Goal: Complete application form

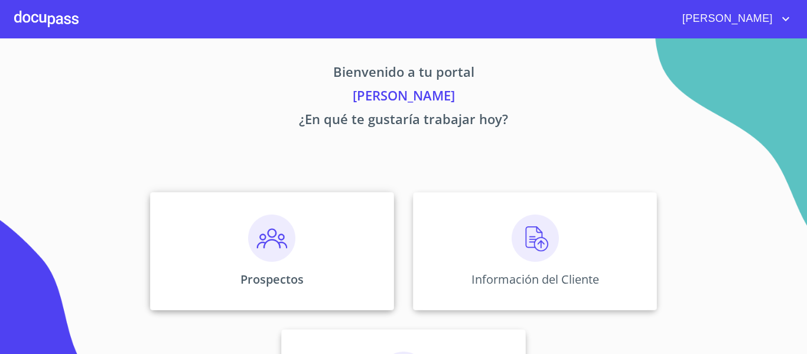
click at [269, 249] on img at bounding box center [271, 237] width 47 height 47
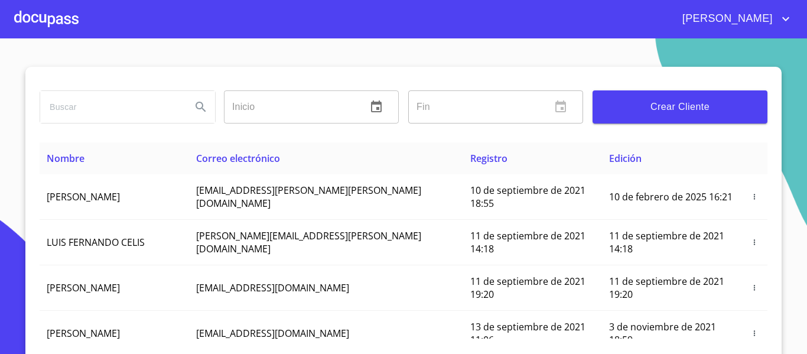
click at [650, 114] on span "Crear Cliente" at bounding box center [680, 107] width 156 height 17
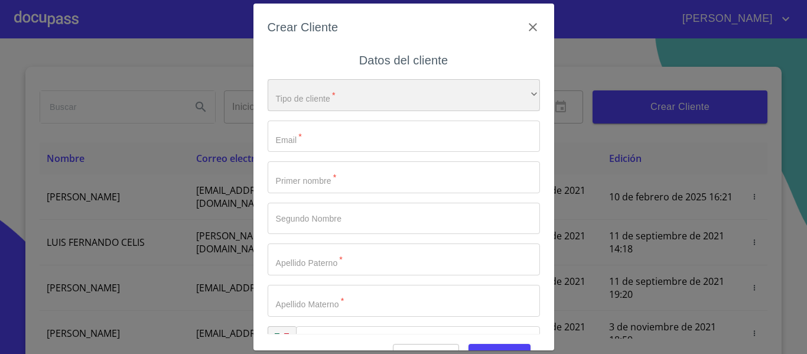
click at [362, 98] on div "​" at bounding box center [404, 95] width 272 height 32
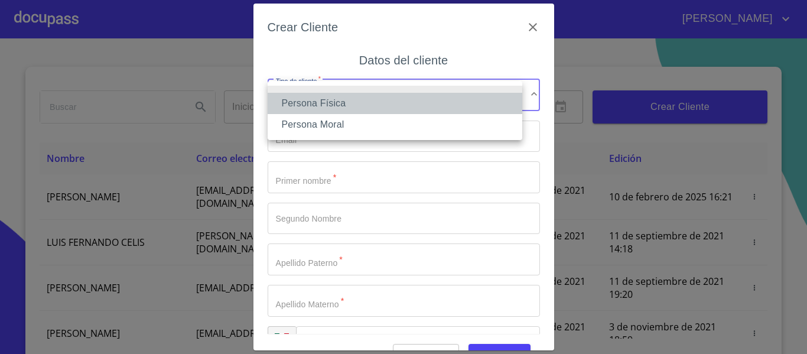
click at [355, 97] on li "Persona Física" at bounding box center [395, 103] width 255 height 21
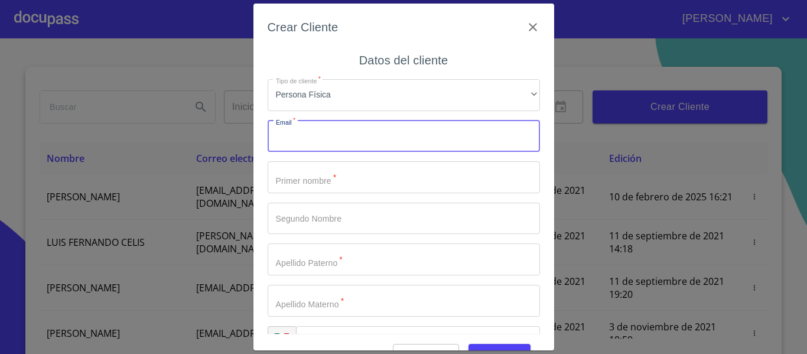
click at [314, 134] on input "Tipo de cliente   *" at bounding box center [404, 137] width 272 height 32
type input "eduardocm16@hotmail.com"
click at [367, 178] on input "Tipo de cliente   *" at bounding box center [404, 177] width 272 height 32
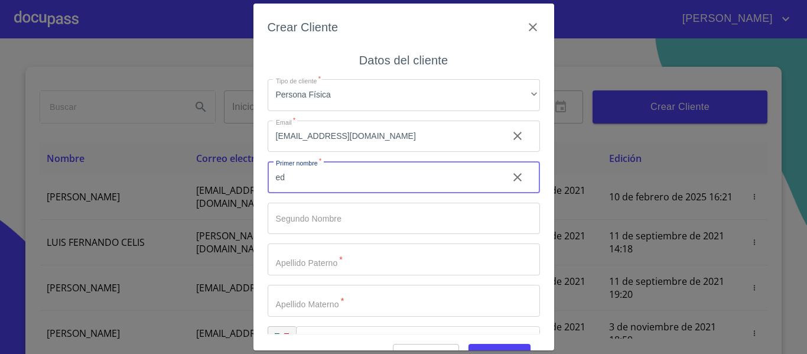
type input "e"
type input "[PERSON_NAME]"
click at [333, 252] on input "Tipo de cliente   *" at bounding box center [404, 259] width 272 height 32
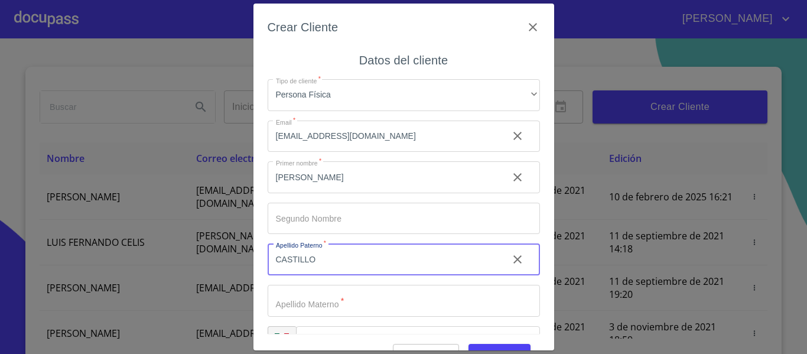
type input "CASTILLO"
click at [359, 300] on input "Tipo de cliente   *" at bounding box center [404, 301] width 272 height 32
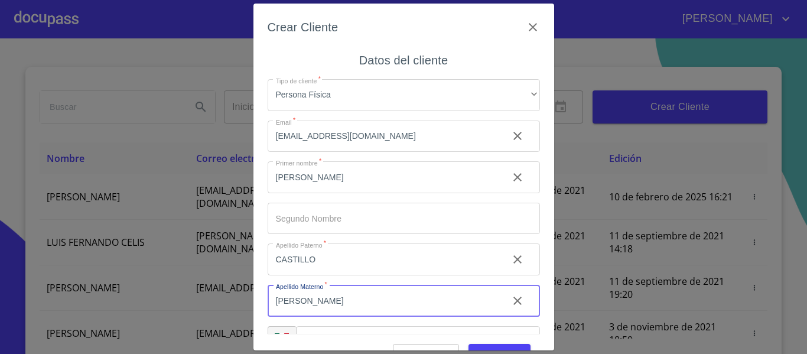
scroll to position [34, 0]
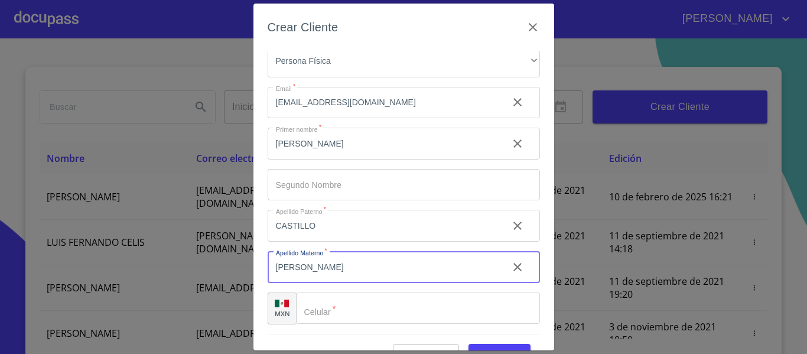
type input "[PERSON_NAME]"
click at [359, 300] on input "Tipo de cliente   *" at bounding box center [418, 308] width 244 height 32
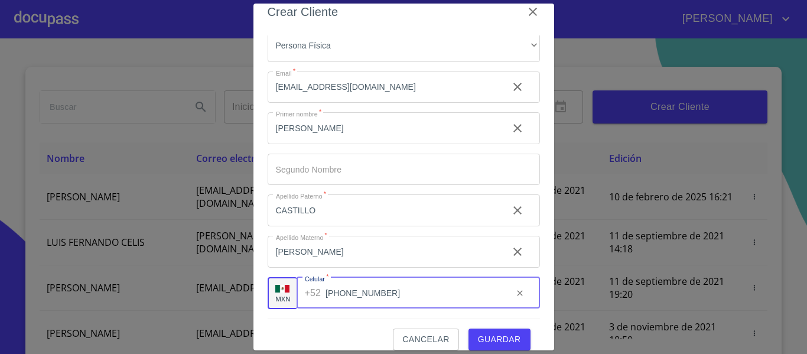
scroll to position [30, 0]
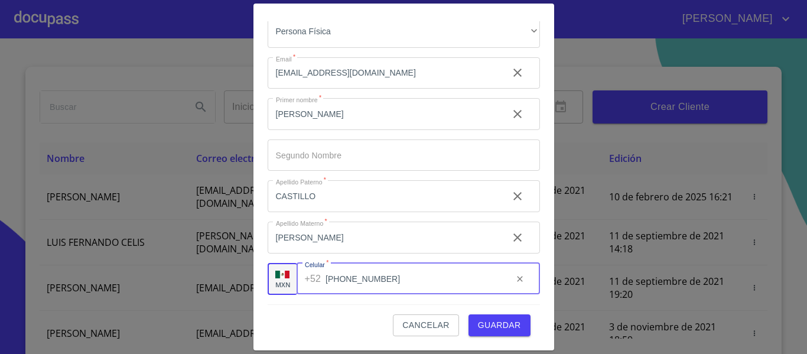
type input "[PHONE_NUMBER]"
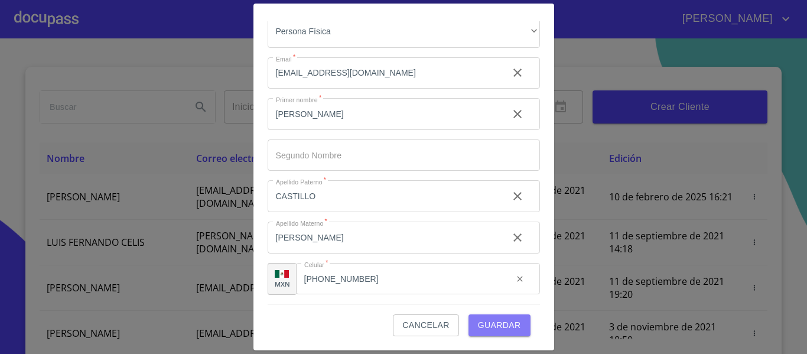
click at [499, 320] on span "Guardar" at bounding box center [499, 325] width 43 height 15
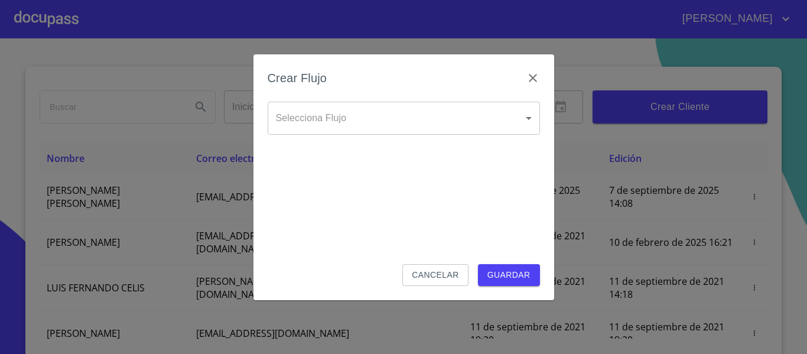
click at [505, 111] on body "Gabriel Inicio ​ Fin ​ Crear Cliente Nombre Correo electrónico Registro Edición…" at bounding box center [403, 177] width 807 height 354
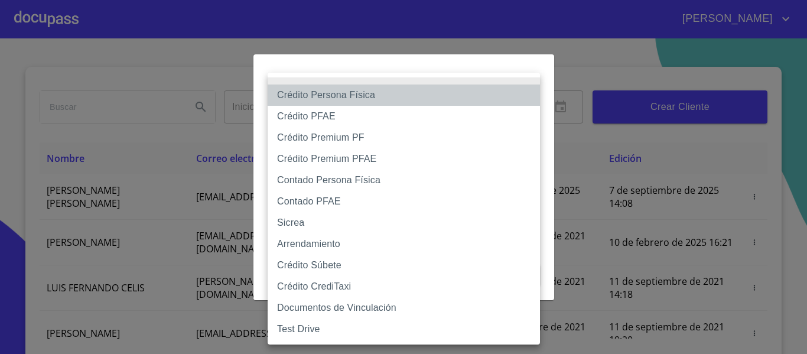
click at [321, 96] on li "Crédito Persona Física" at bounding box center [404, 94] width 272 height 21
type input "6009fb3c7d1714eb8809aa97"
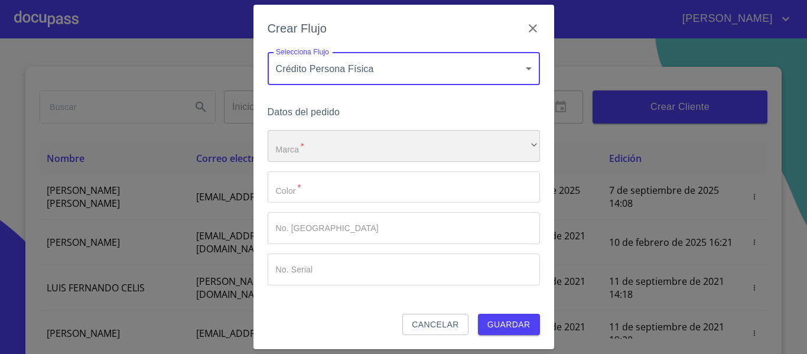
click at [321, 144] on div "​" at bounding box center [404, 146] width 272 height 32
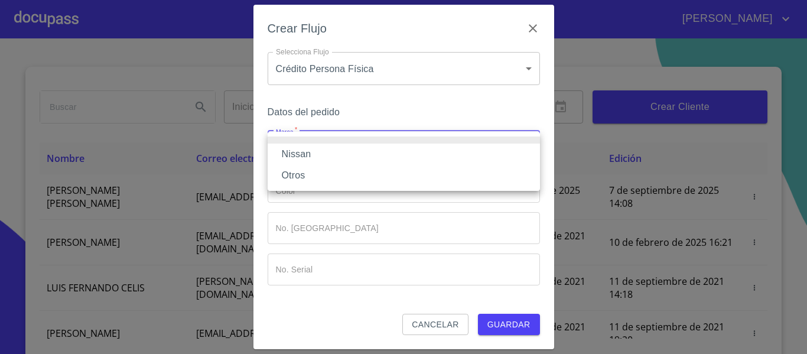
click at [298, 153] on li "Nissan" at bounding box center [404, 154] width 272 height 21
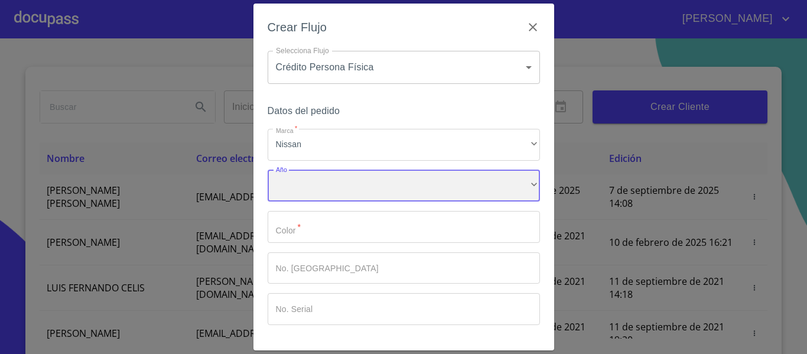
click at [314, 183] on div "​" at bounding box center [404, 186] width 272 height 32
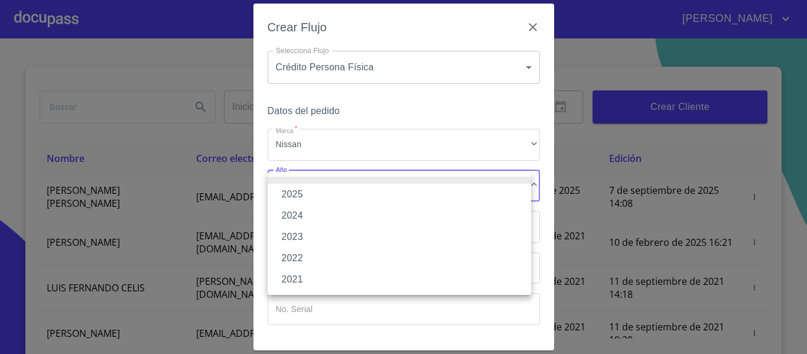
click at [307, 195] on li "2025" at bounding box center [399, 194] width 263 height 21
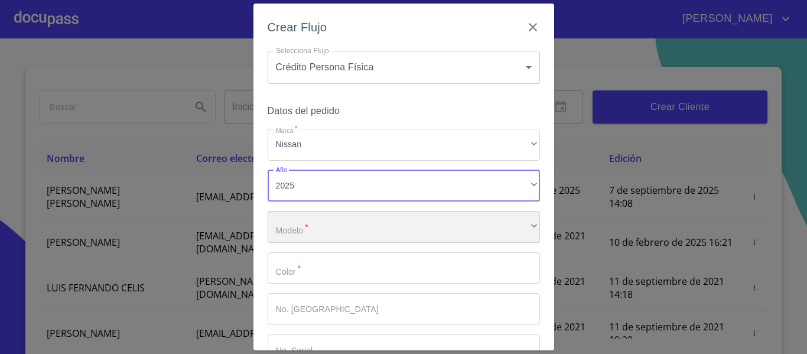
click at [319, 233] on div "​" at bounding box center [404, 227] width 272 height 32
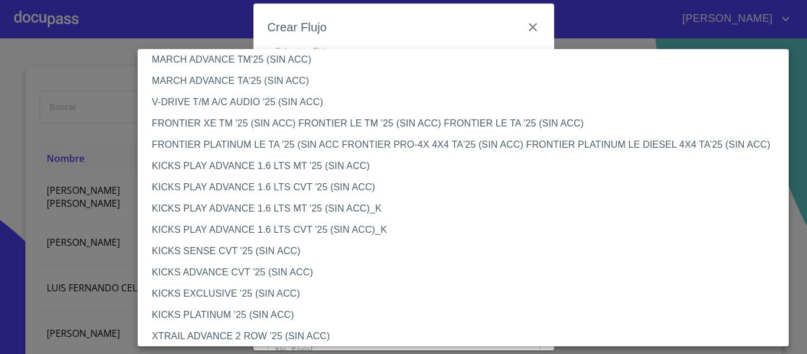
scroll to position [936, 0]
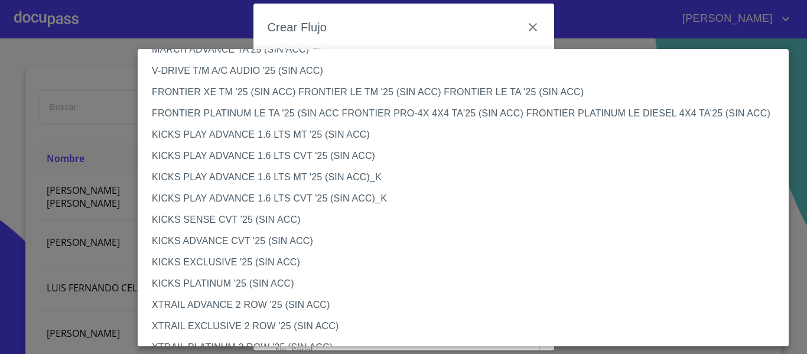
click at [223, 262] on li "KICKS EXCLUSIVE '25 (SIN ACC)" at bounding box center [468, 262] width 660 height 21
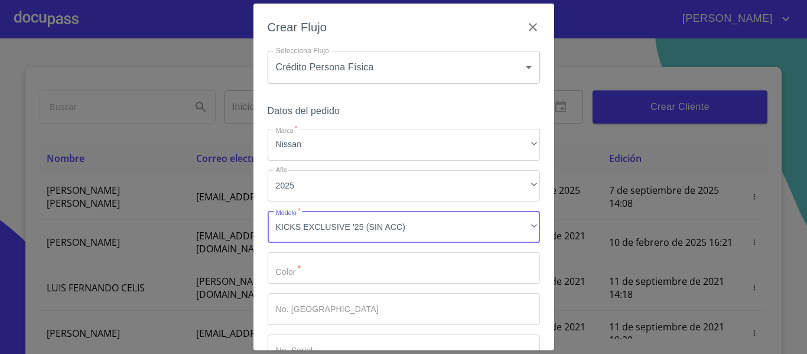
click at [283, 278] on input "Marca   *" at bounding box center [404, 268] width 272 height 32
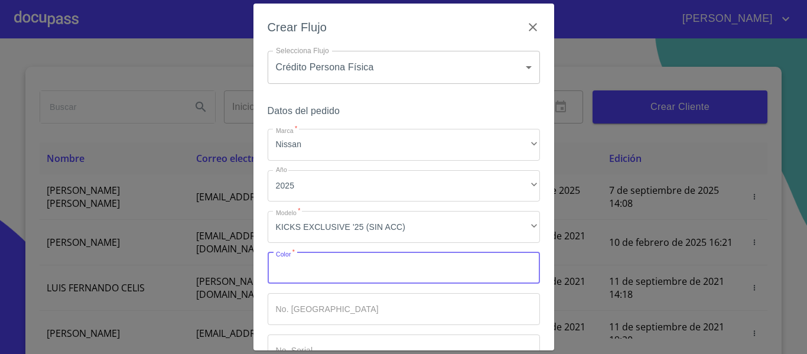
type input "C"
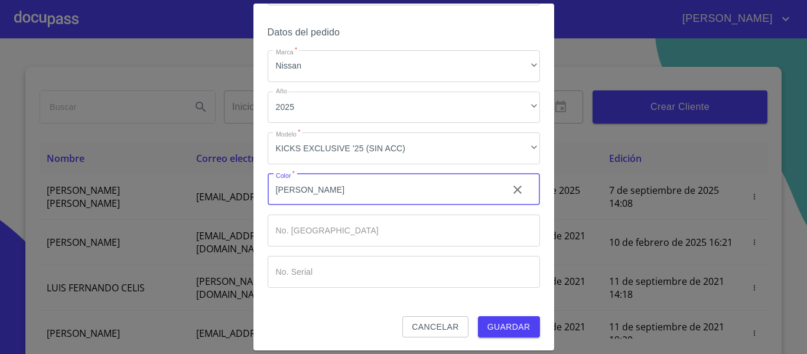
scroll to position [80, 0]
type input "[PERSON_NAME]"
click at [300, 235] on input "Marca   *" at bounding box center [404, 229] width 272 height 32
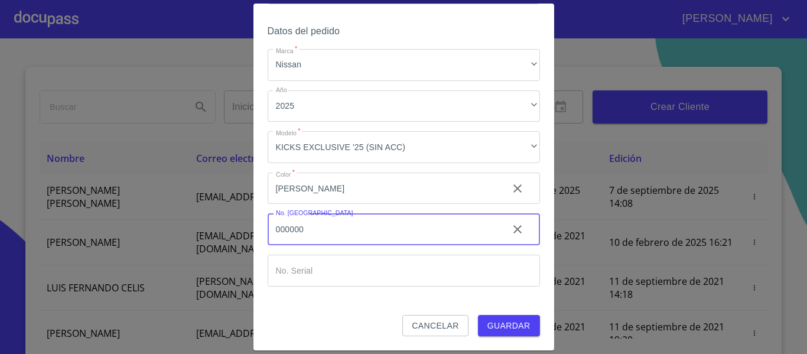
type input "000000"
click at [301, 267] on input "Marca   *" at bounding box center [404, 271] width 272 height 32
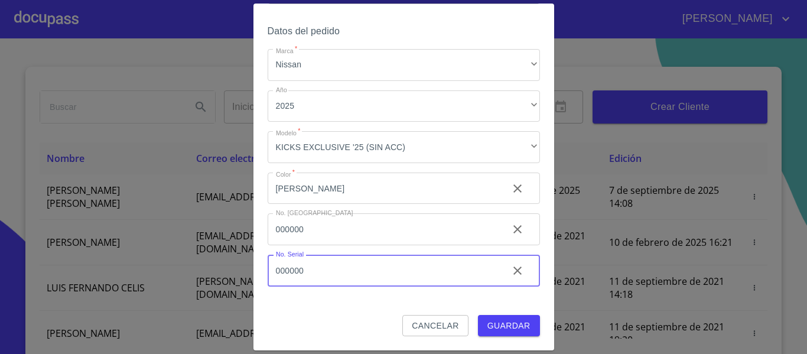
type input "000000"
click at [504, 318] on span "Guardar" at bounding box center [508, 325] width 43 height 15
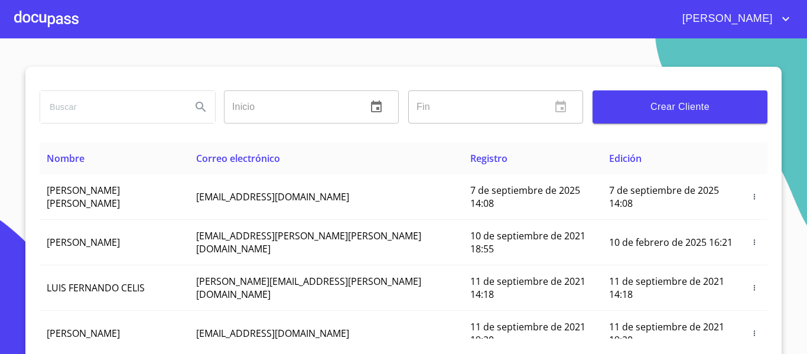
click at [148, 106] on input "search" at bounding box center [111, 107] width 142 height 32
click at [64, 19] on div at bounding box center [46, 19] width 64 height 38
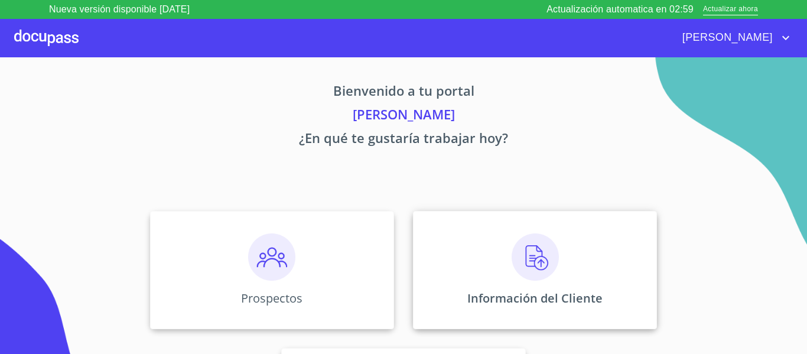
click at [490, 250] on div "Información del Cliente" at bounding box center [535, 270] width 244 height 118
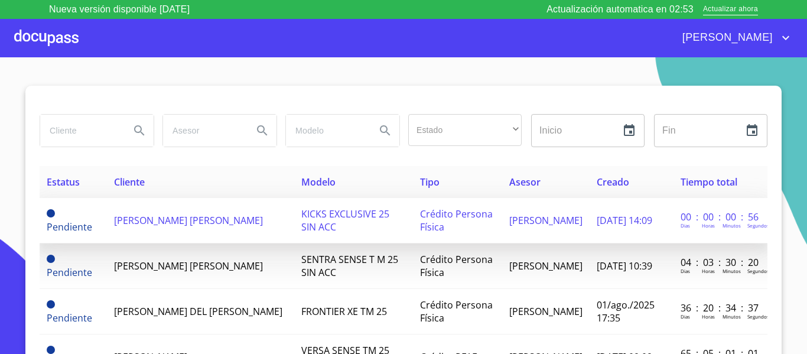
click at [187, 219] on span "[PERSON_NAME] [PERSON_NAME]" at bounding box center [188, 220] width 149 height 13
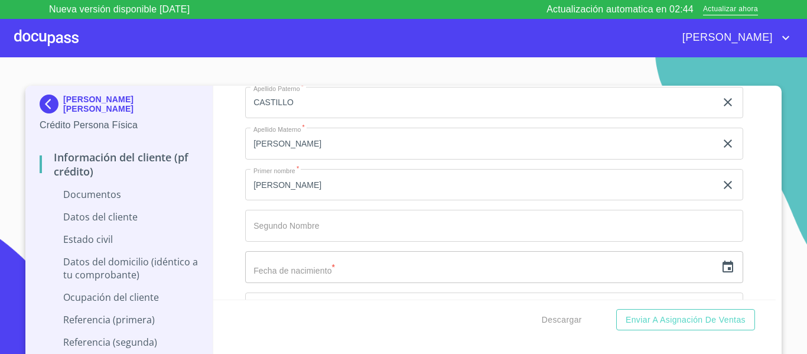
scroll to position [1536, 0]
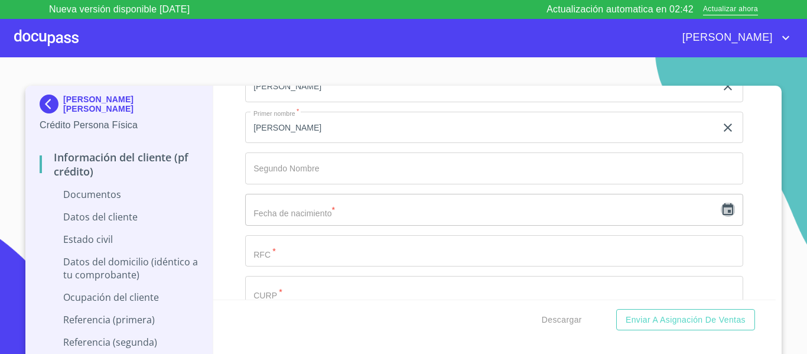
click at [723, 213] on icon "button" at bounding box center [728, 209] width 11 height 12
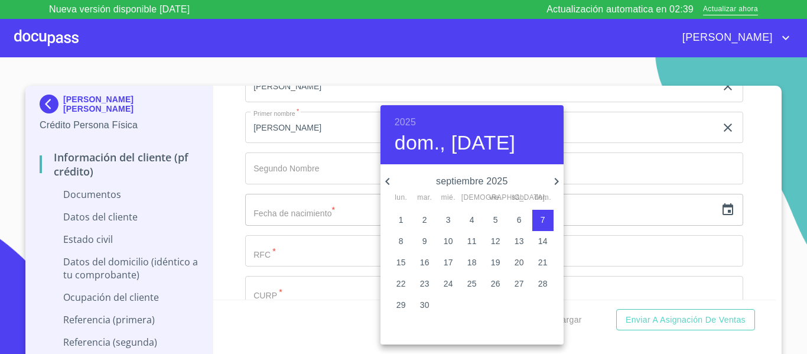
click at [412, 126] on h6 "2025" at bounding box center [405, 122] width 21 height 17
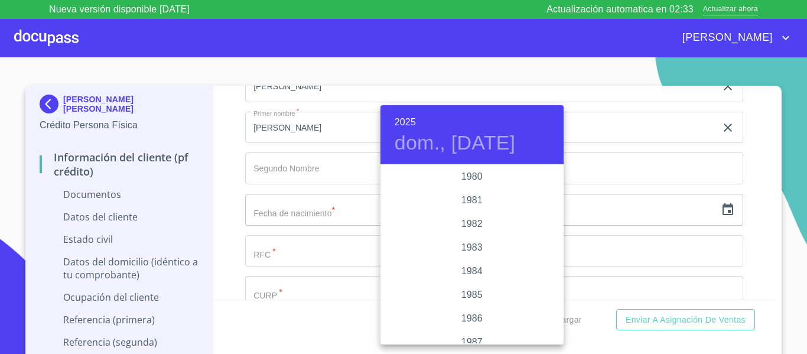
scroll to position [1288, 0]
click at [479, 281] on div "1984" at bounding box center [471, 284] width 183 height 24
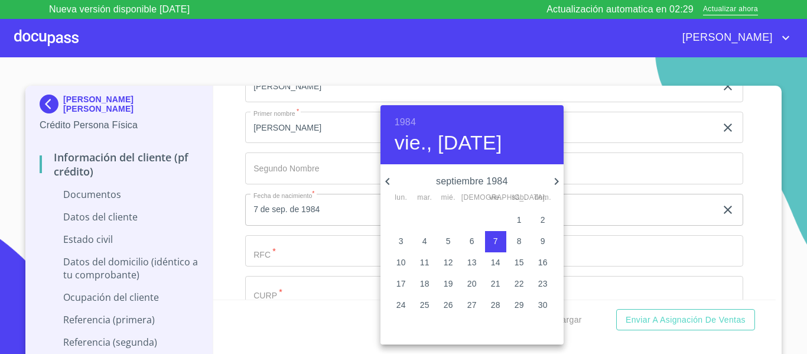
click at [386, 186] on icon "button" at bounding box center [387, 181] width 14 height 14
click at [468, 261] on p "16" at bounding box center [471, 262] width 9 height 12
type input "16 de ago. de 1984"
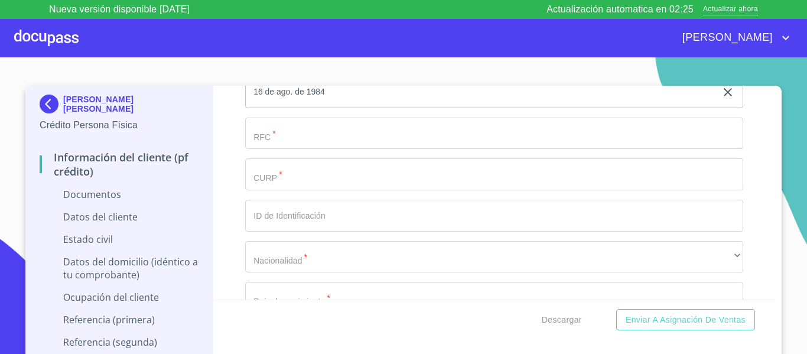
scroll to position [1654, 0]
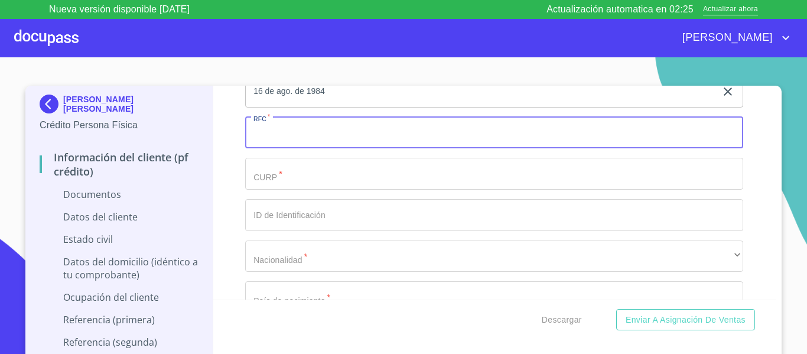
click at [295, 145] on input "Documento de identificación.   *" at bounding box center [494, 133] width 498 height 32
click at [292, 136] on input "CAME8408169P6" at bounding box center [480, 133] width 471 height 32
type input "CAME8408169P6"
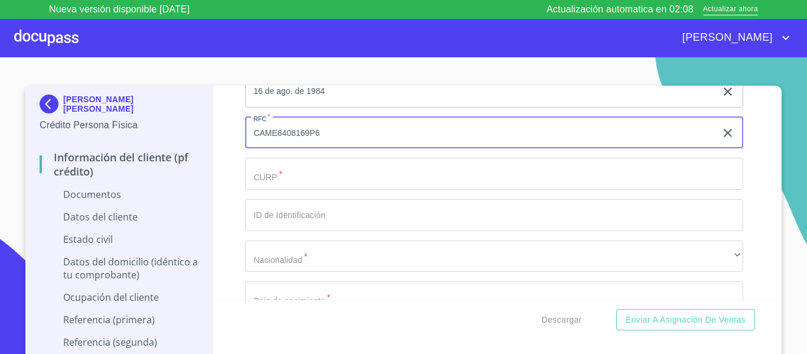
click at [286, 175] on input "Documento de identificación.   *" at bounding box center [494, 174] width 498 height 32
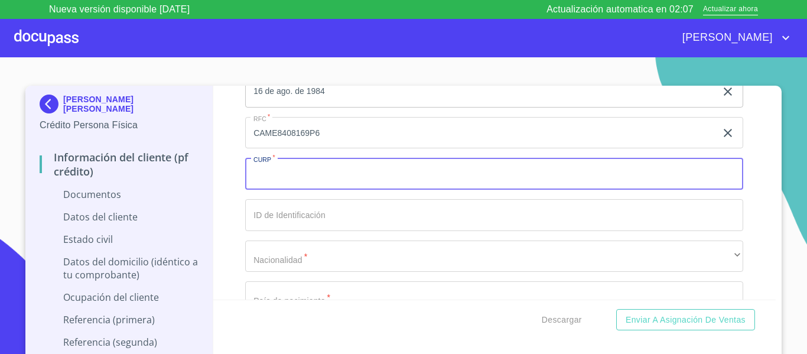
paste input "CAME8408169P6"
type input "CAME840816HJCSRD09"
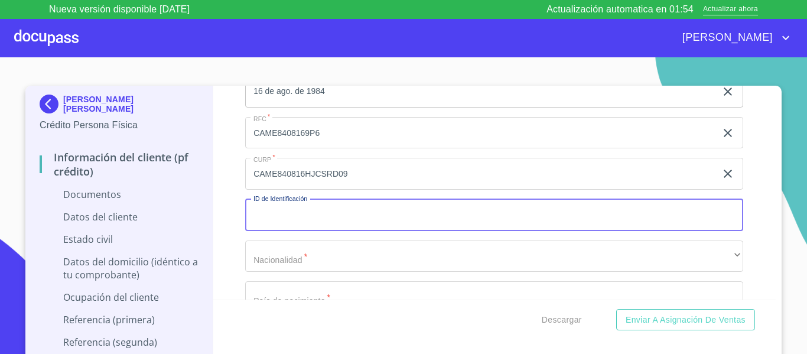
click at [272, 223] on input "Documento de identificación.   *" at bounding box center [494, 215] width 498 height 32
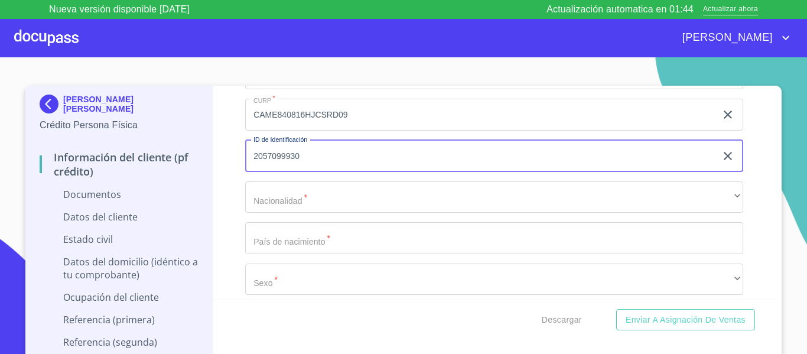
type input "2057099930"
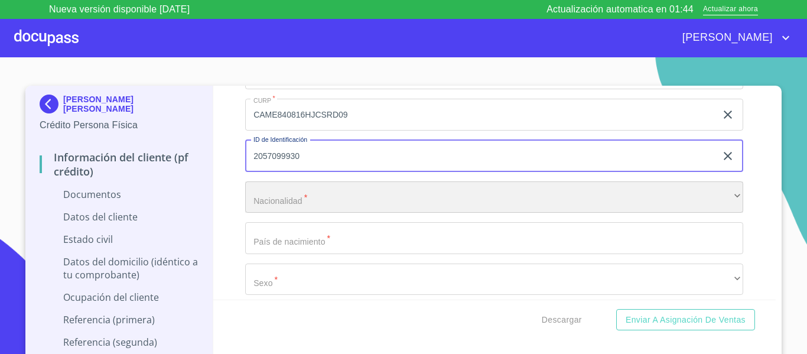
click at [274, 204] on div "​" at bounding box center [494, 197] width 498 height 32
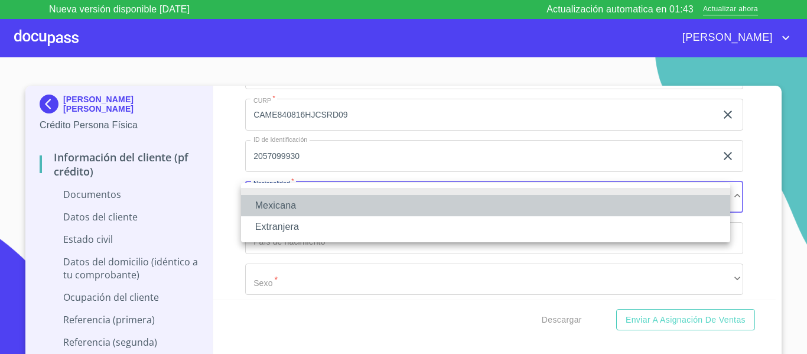
click at [267, 201] on li "Mexicana" at bounding box center [485, 205] width 489 height 21
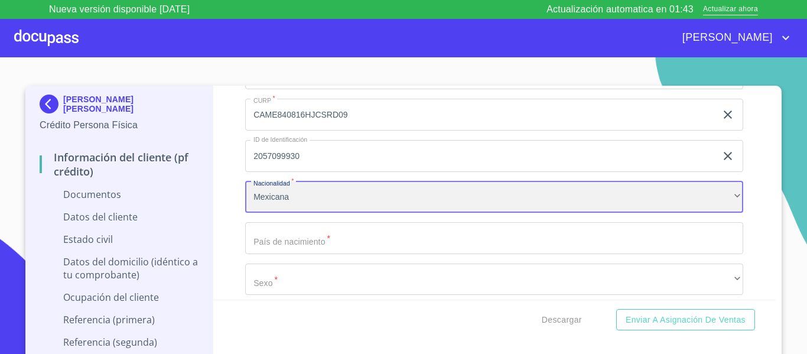
scroll to position [1772, 0]
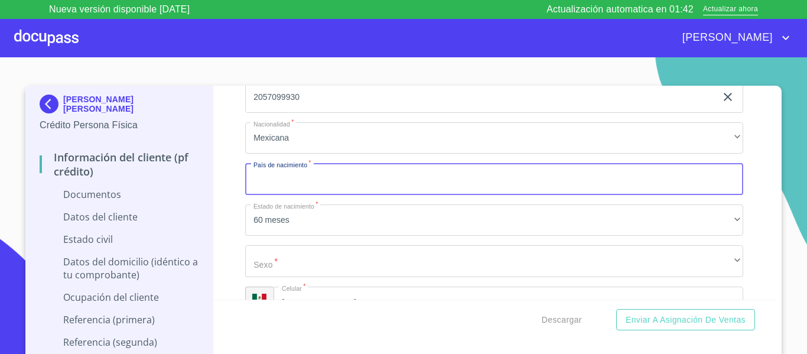
click at [267, 185] on input "Documento de identificación.   *" at bounding box center [494, 179] width 498 height 32
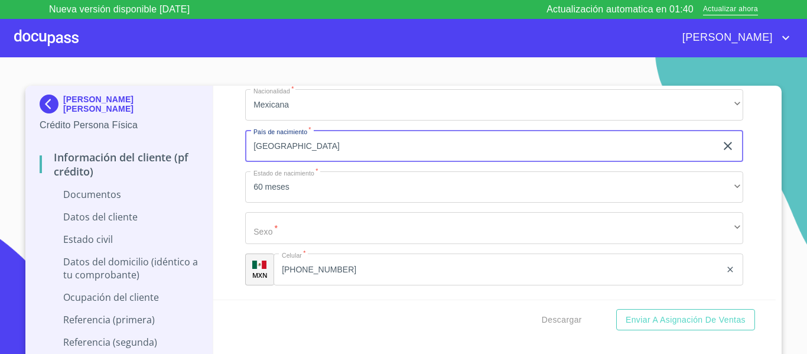
scroll to position [1831, 0]
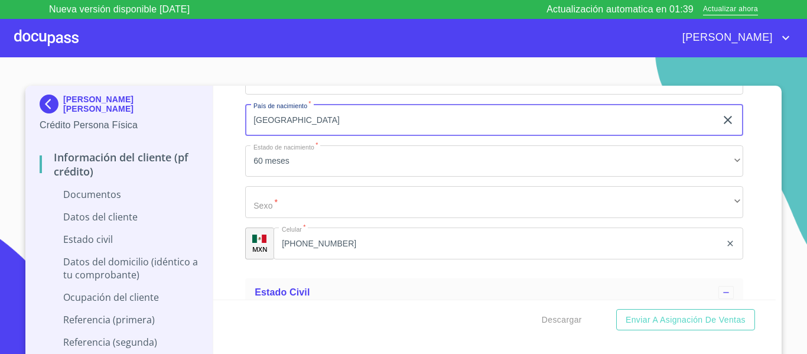
type input "[GEOGRAPHIC_DATA]"
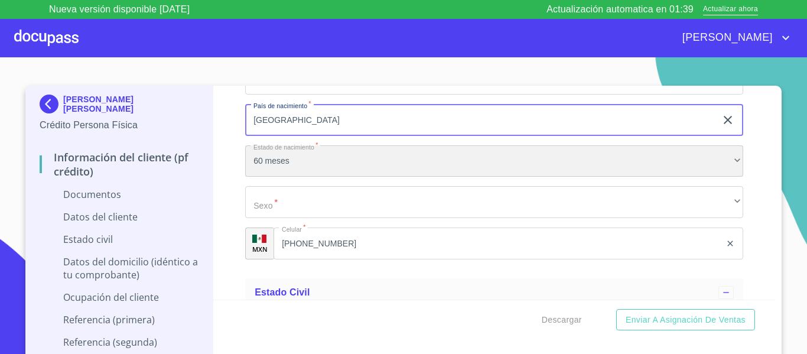
click at [292, 170] on div "60 meses" at bounding box center [494, 161] width 498 height 32
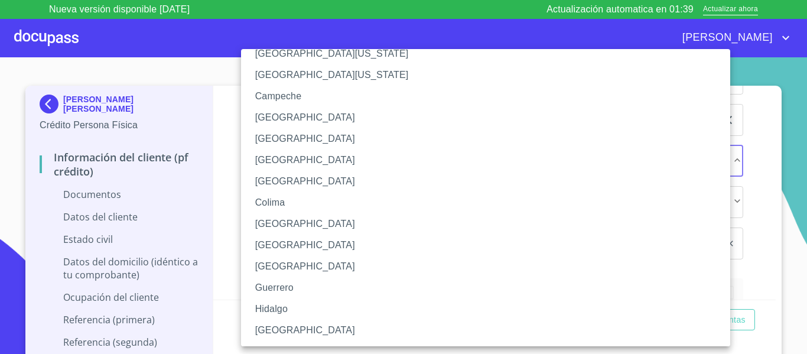
scroll to position [59, 0]
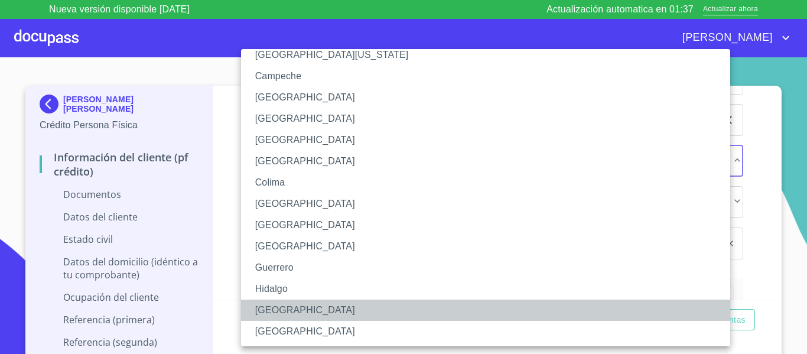
click at [274, 307] on li "[GEOGRAPHIC_DATA]" at bounding box center [490, 310] width 498 height 21
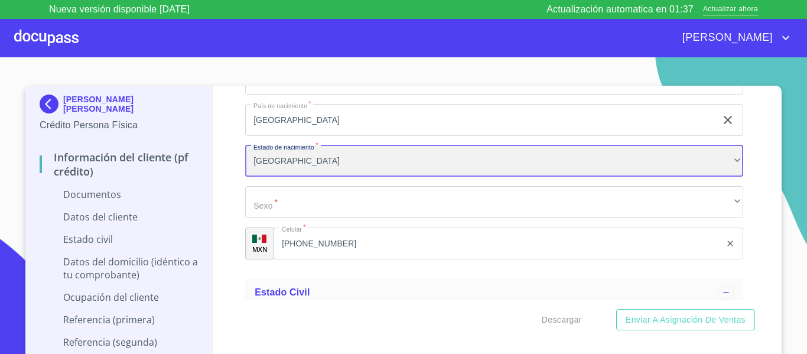
scroll to position [1890, 0]
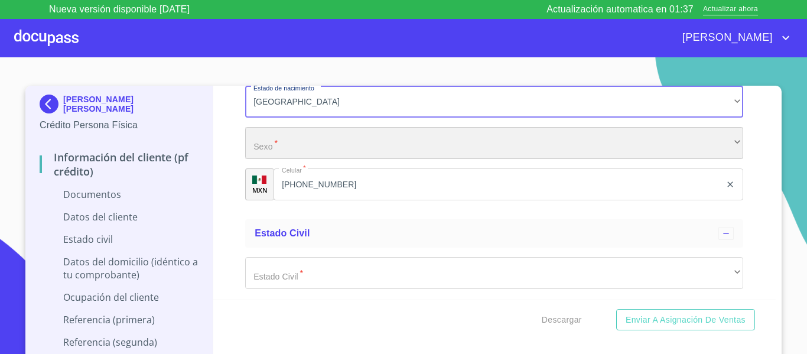
click at [269, 132] on div "​" at bounding box center [494, 143] width 498 height 32
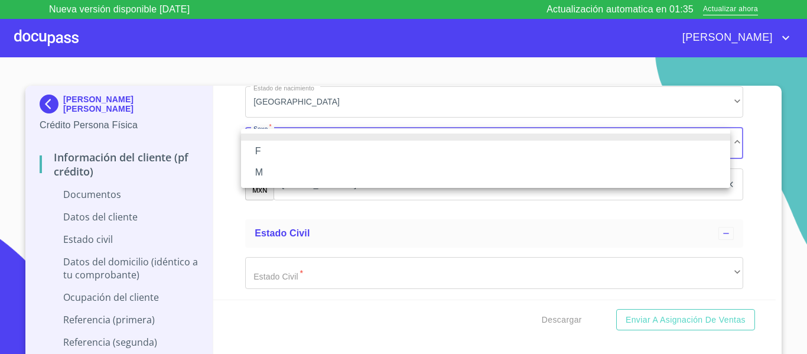
click at [271, 175] on li "M" at bounding box center [485, 172] width 489 height 21
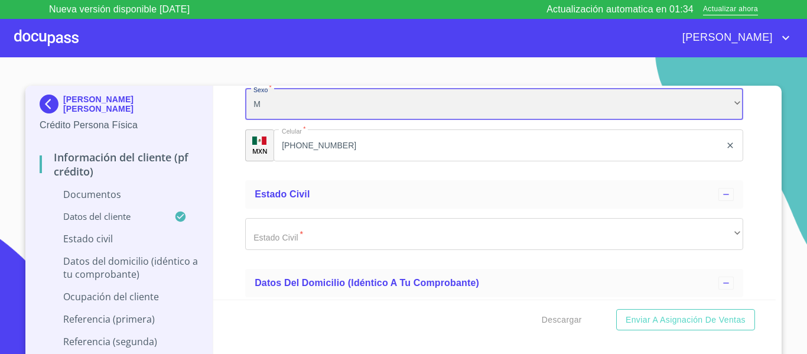
scroll to position [1950, 0]
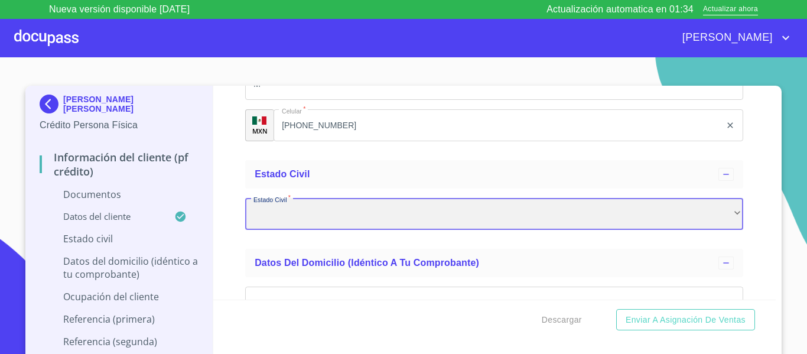
click at [279, 213] on div "​" at bounding box center [494, 214] width 498 height 32
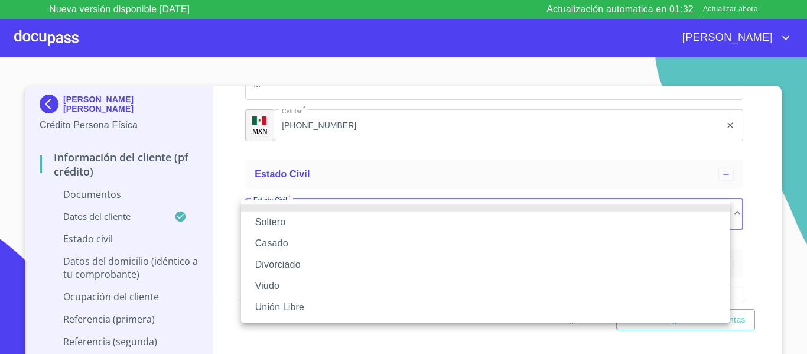
click at [276, 222] on li "Soltero" at bounding box center [485, 221] width 489 height 21
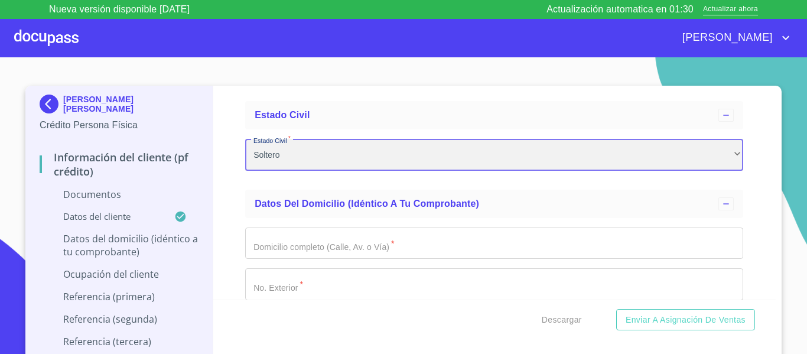
scroll to position [2068, 0]
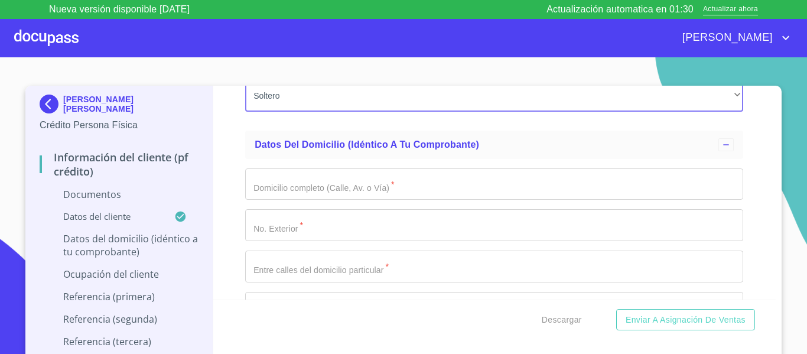
click at [250, 193] on input "Documento de identificación.   *" at bounding box center [494, 184] width 498 height 32
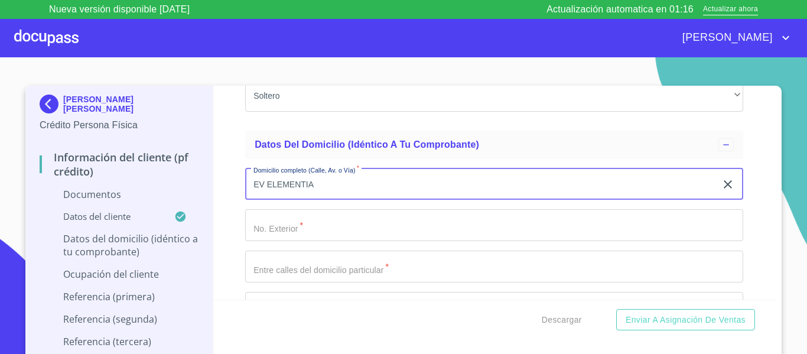
type input "EV ELEMENTIA"
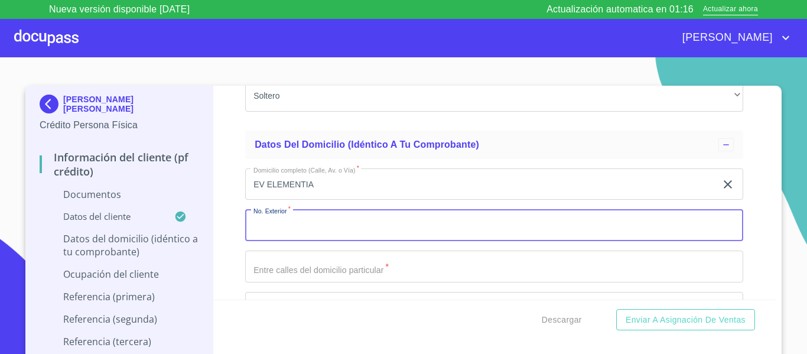
click at [367, 226] on input "Documento de identificación.   *" at bounding box center [494, 225] width 498 height 32
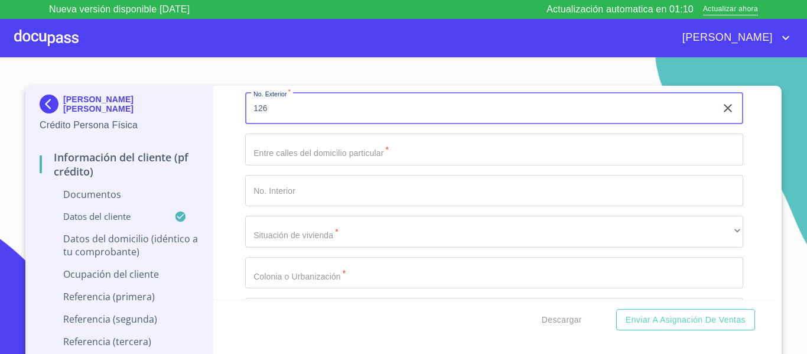
scroll to position [2186, 0]
type input "126"
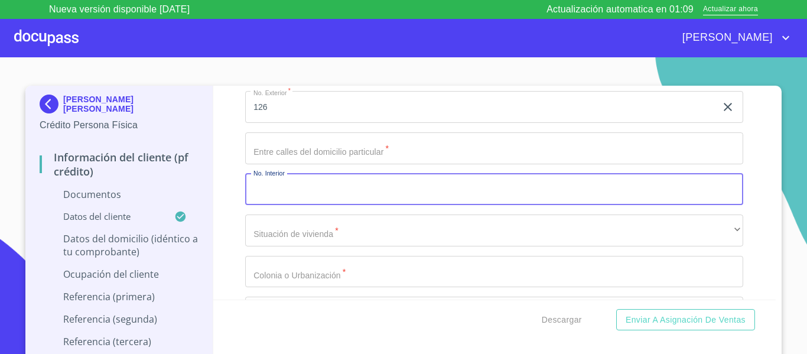
click at [309, 192] on input "Documento de identificación.   *" at bounding box center [494, 190] width 498 height 32
type input "207A"
click at [304, 130] on div "Domicilio completo (Calle, Av. o Vía)   * EV ELEMENTIA ​ No. Exterior   * 126 …" at bounding box center [494, 272] width 498 height 462
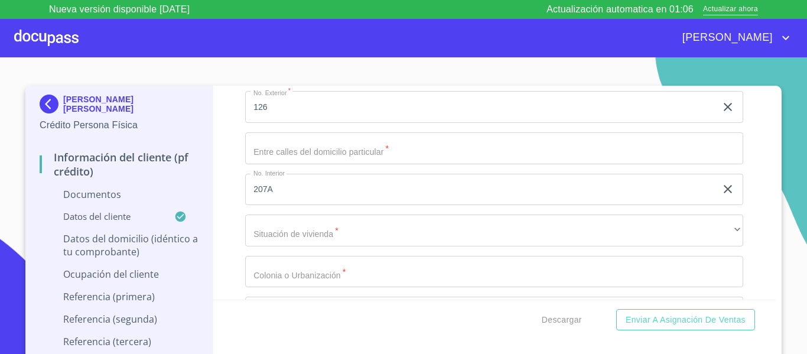
click at [301, 148] on input "Documento de identificación.   *" at bounding box center [494, 148] width 498 height 32
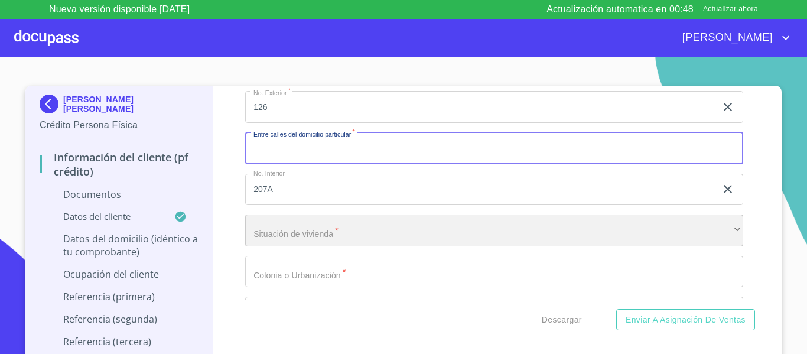
click at [378, 234] on div "​" at bounding box center [494, 230] width 498 height 32
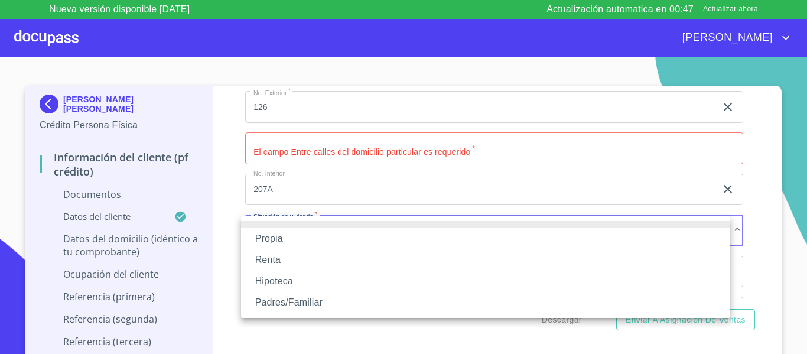
click at [291, 232] on li "Propia" at bounding box center [485, 238] width 489 height 21
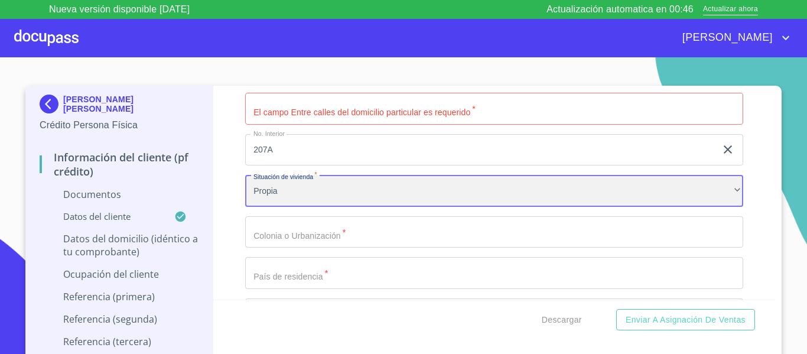
scroll to position [2245, 0]
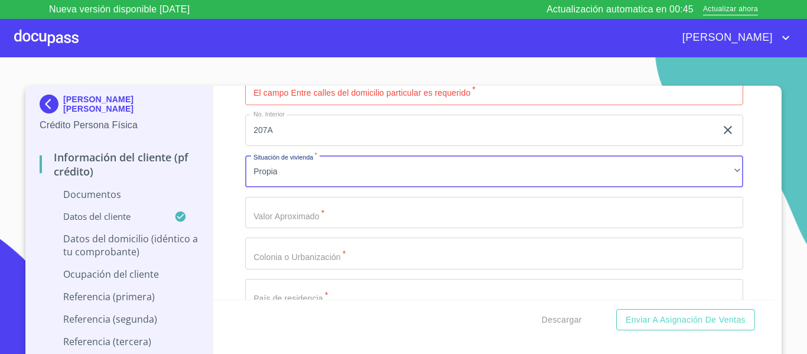
click at [280, 207] on input "Documento de identificación.   *" at bounding box center [494, 213] width 498 height 32
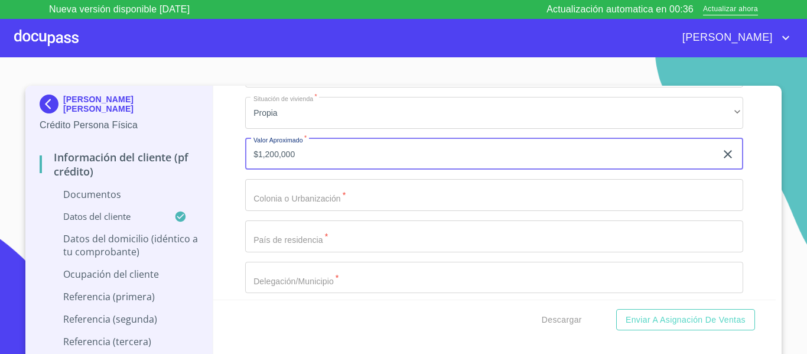
scroll to position [2304, 0]
type input "$1,200,000"
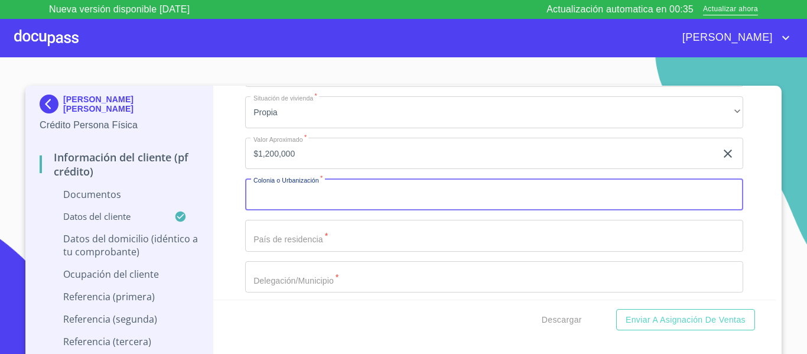
click at [263, 199] on input "Documento de identificación.   *" at bounding box center [494, 194] width 498 height 32
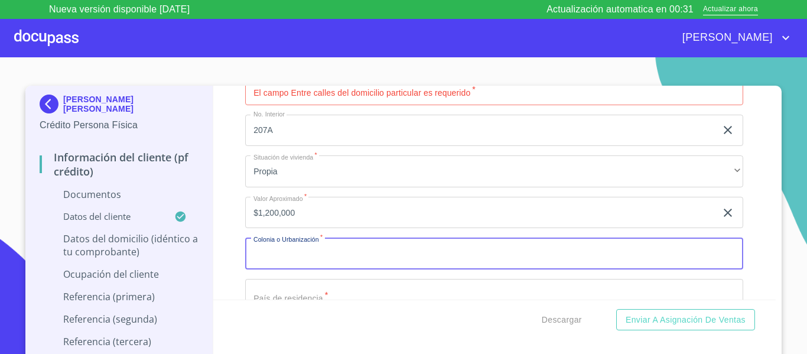
scroll to position [2186, 0]
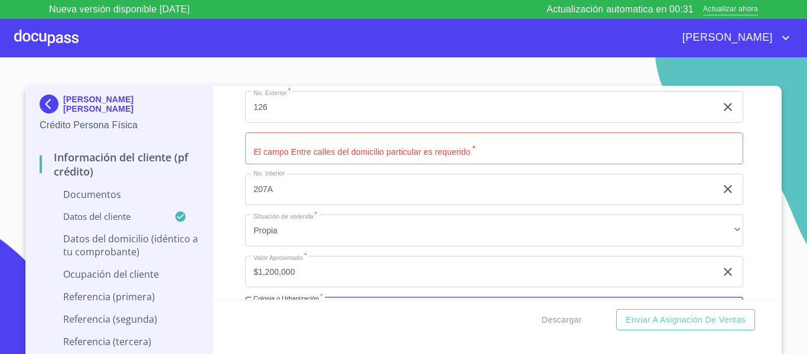
click at [262, 146] on input "Documento de identificación.   *" at bounding box center [494, 148] width 498 height 32
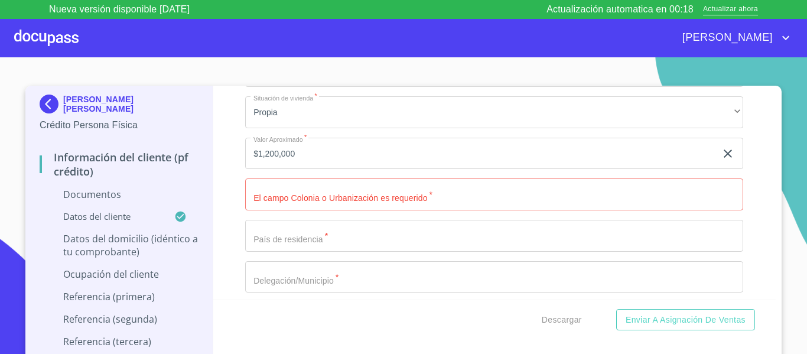
scroll to position [2363, 0]
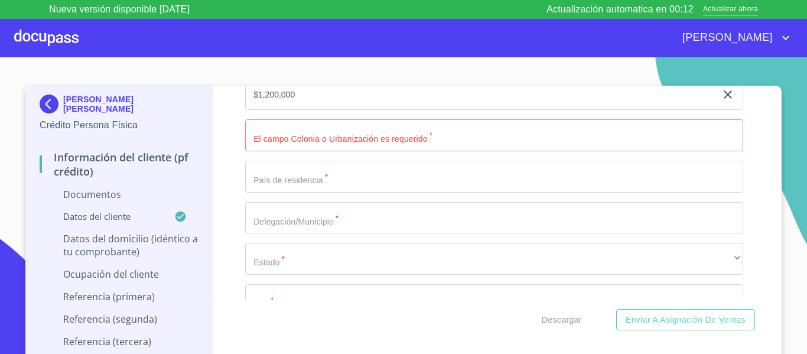
type input "RIO [GEOGRAPHIC_DATA][PERSON_NAME] Y CAMINO A [GEOGRAPHIC_DATA]"
click at [257, 147] on input "Documento de identificación.   *" at bounding box center [494, 135] width 498 height 32
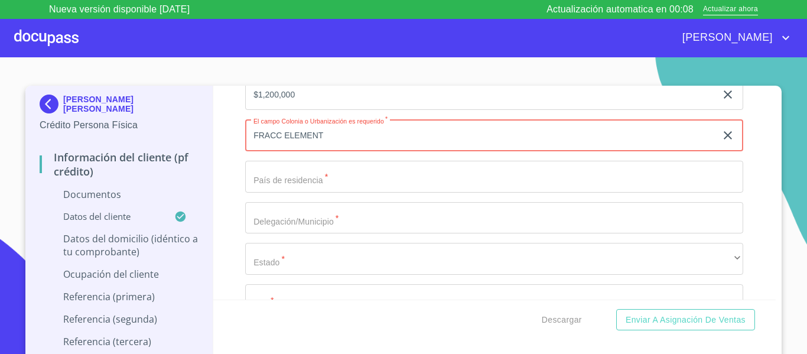
scroll to position [2422, 0]
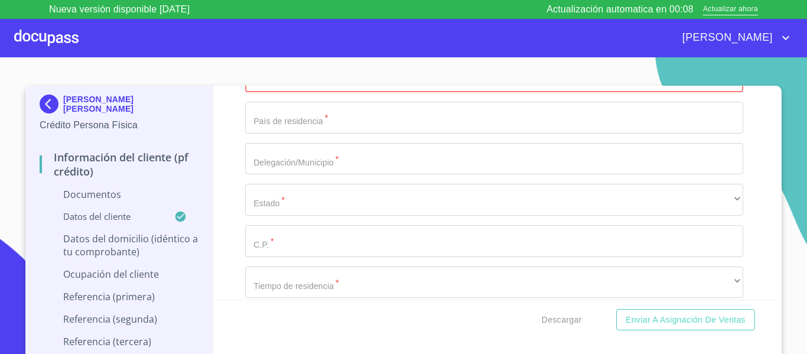
type input "FRACC ELEMENT"
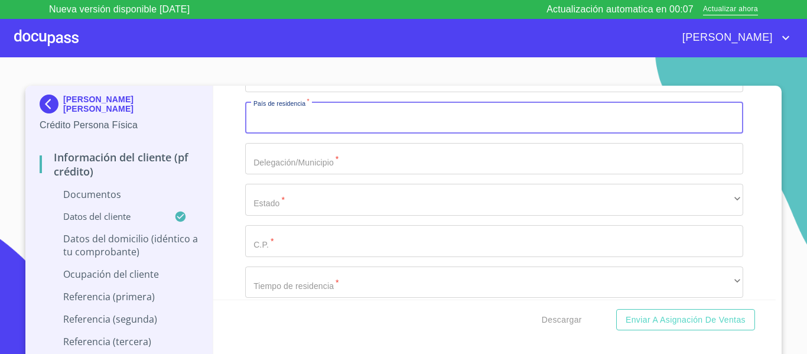
click at [275, 125] on input "Documento de identificación.   *" at bounding box center [494, 118] width 498 height 32
type input "[GEOGRAPHIC_DATA]"
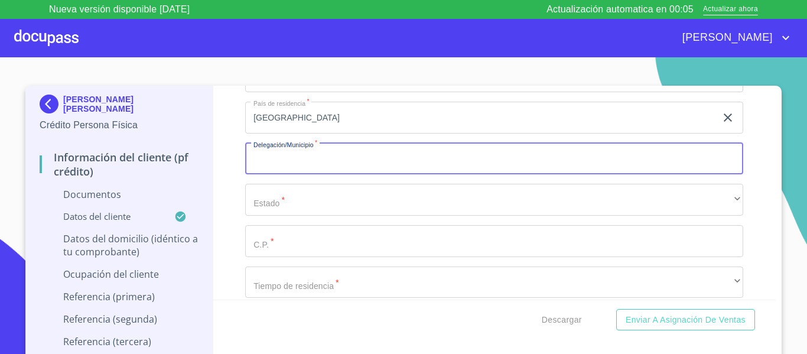
click at [274, 164] on input "Documento de identificación.   *" at bounding box center [494, 159] width 498 height 32
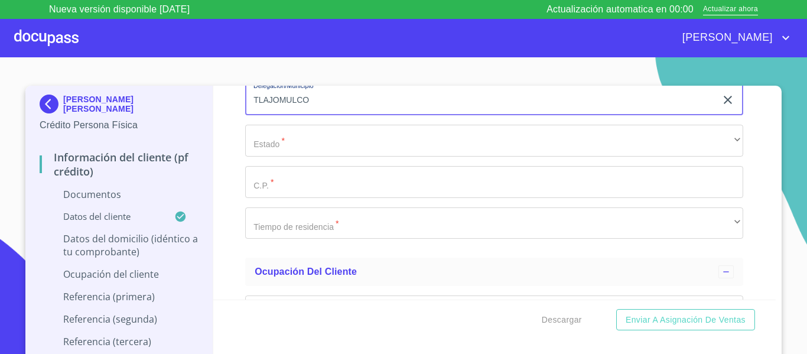
type input "TLAJOMULCO"
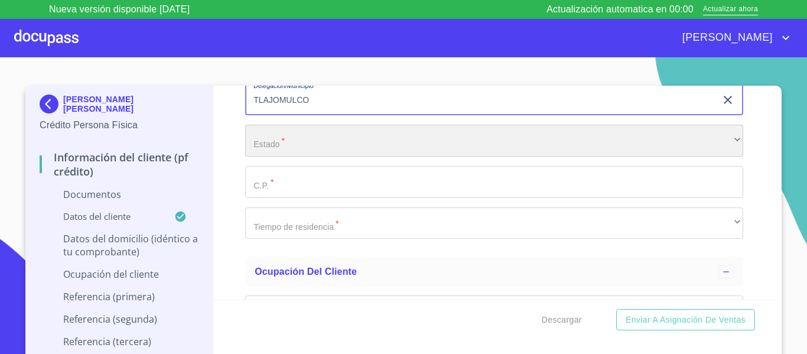
click at [272, 155] on div "​" at bounding box center [494, 141] width 498 height 32
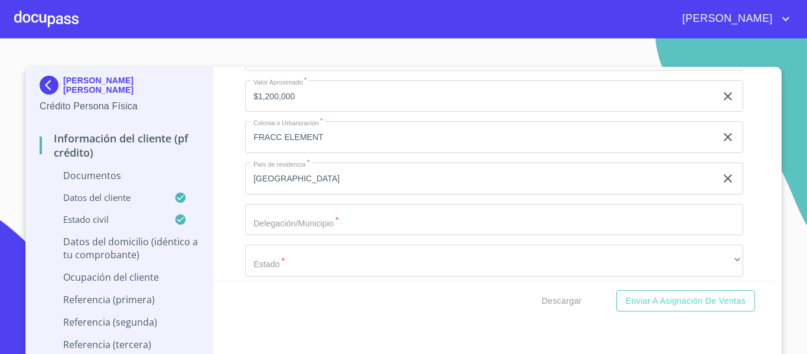
scroll to position [2363, 0]
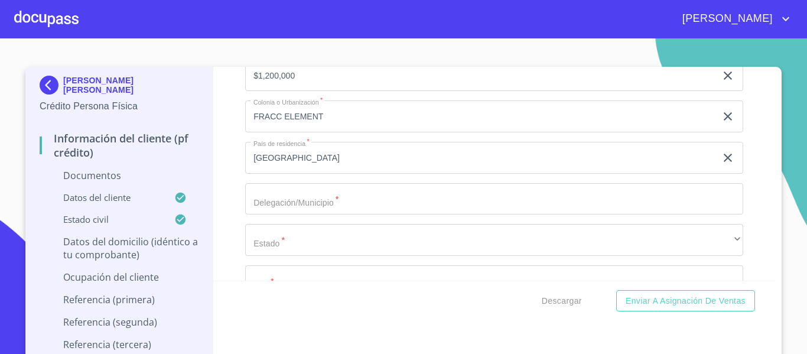
click at [258, 193] on input "Documento de identificación.   *" at bounding box center [494, 199] width 498 height 32
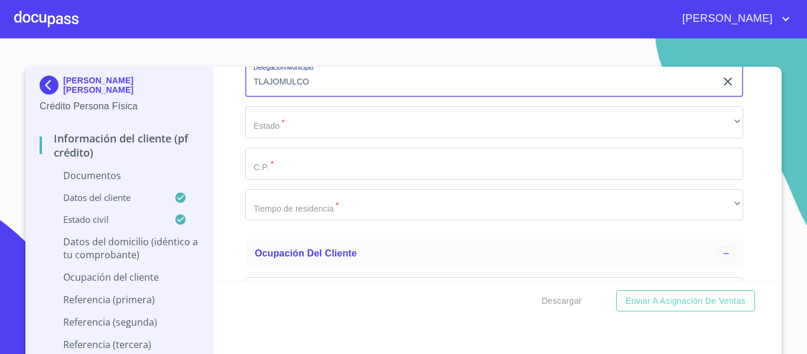
scroll to position [2481, 0]
type input "TLAJOMULCO"
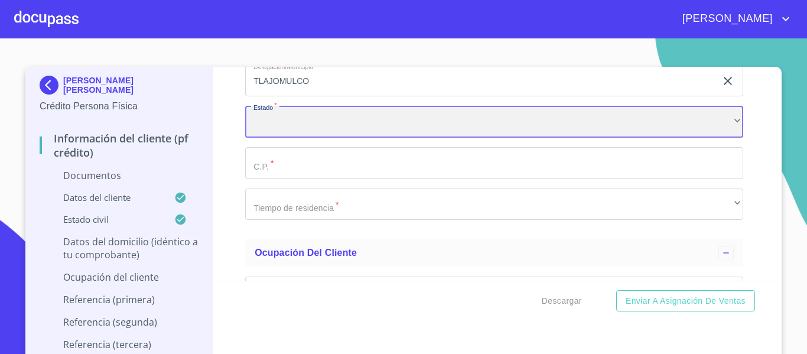
click at [246, 132] on div "​" at bounding box center [494, 122] width 498 height 32
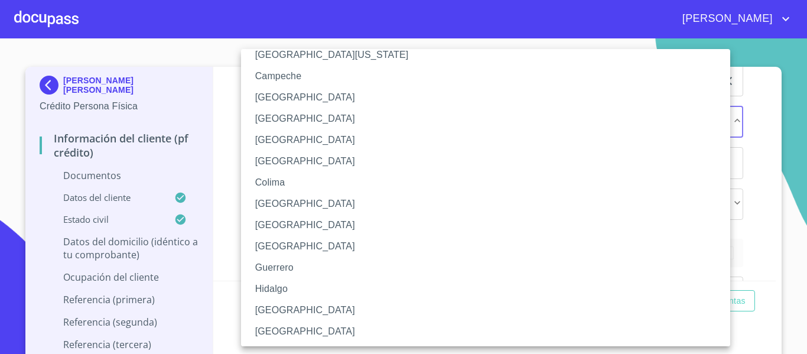
scroll to position [118, 0]
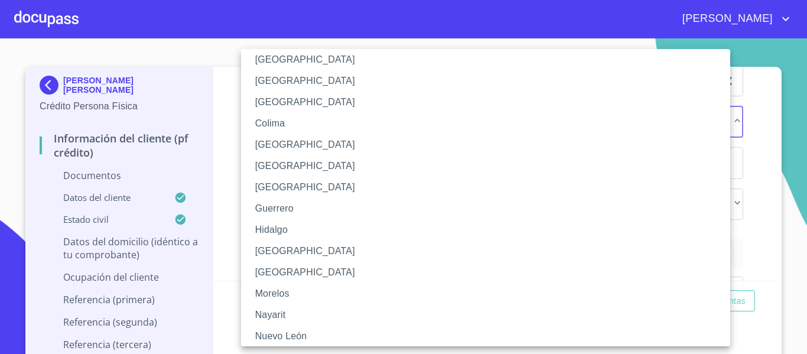
click at [261, 249] on li "[GEOGRAPHIC_DATA]" at bounding box center [490, 250] width 498 height 21
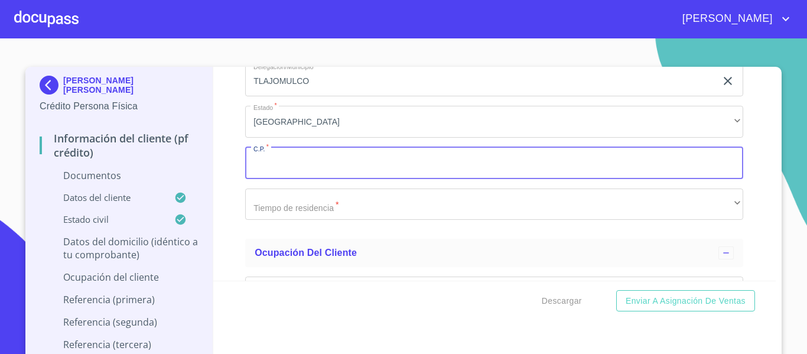
click at [255, 162] on input "Documento de identificación.   *" at bounding box center [494, 163] width 498 height 32
type input "45645"
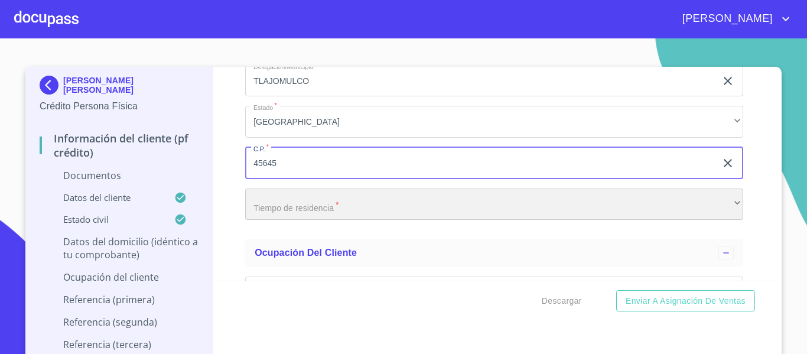
click at [276, 217] on div "​" at bounding box center [494, 204] width 498 height 32
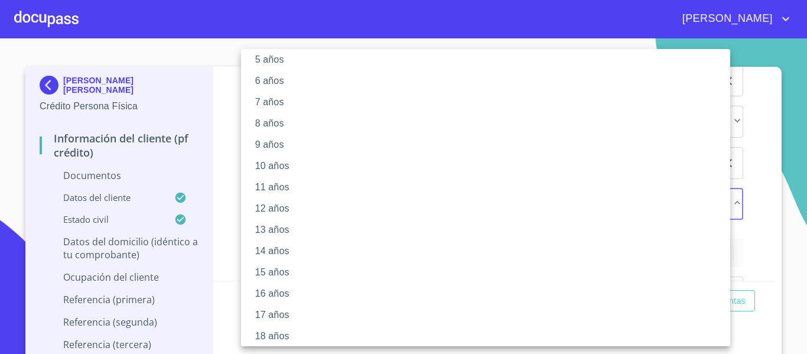
click at [262, 65] on li "5 años" at bounding box center [490, 59] width 498 height 21
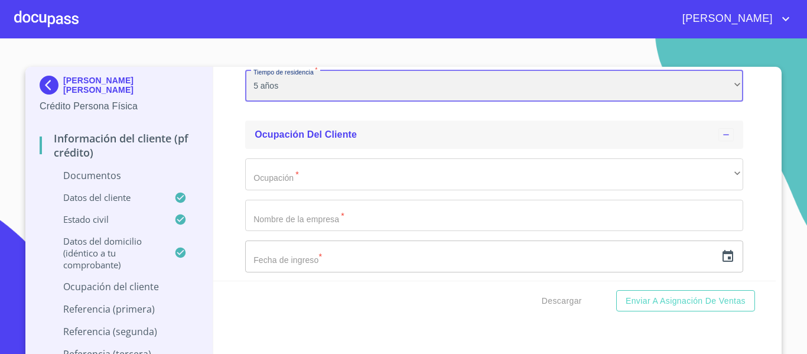
scroll to position [2658, 0]
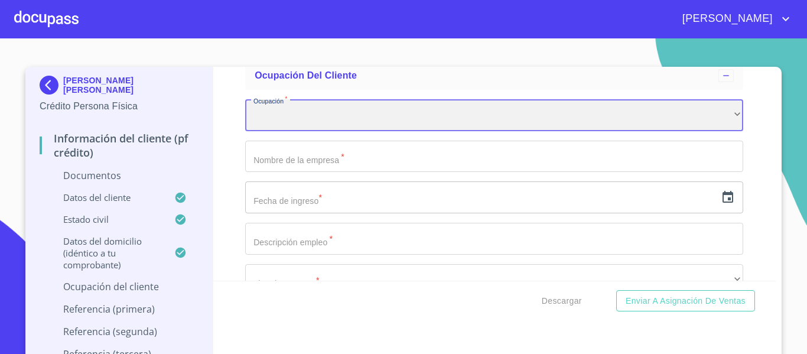
click at [256, 119] on div "​" at bounding box center [494, 115] width 498 height 32
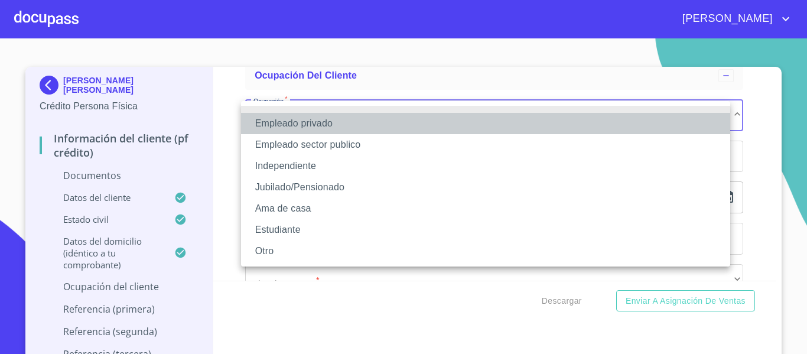
click at [276, 119] on li "Empleado privado" at bounding box center [485, 123] width 489 height 21
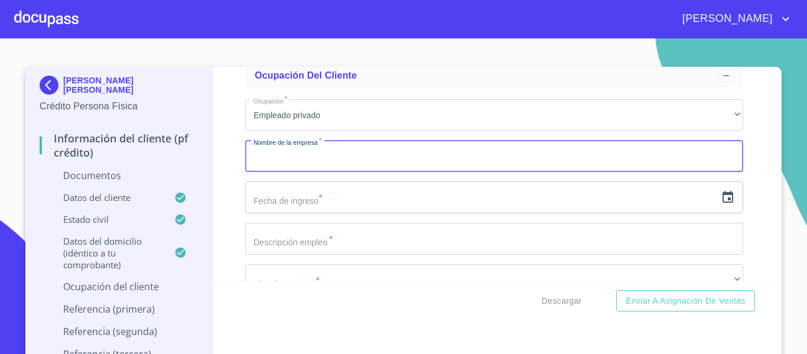
click at [298, 166] on input "Documento de identificación.   *" at bounding box center [494, 157] width 498 height 32
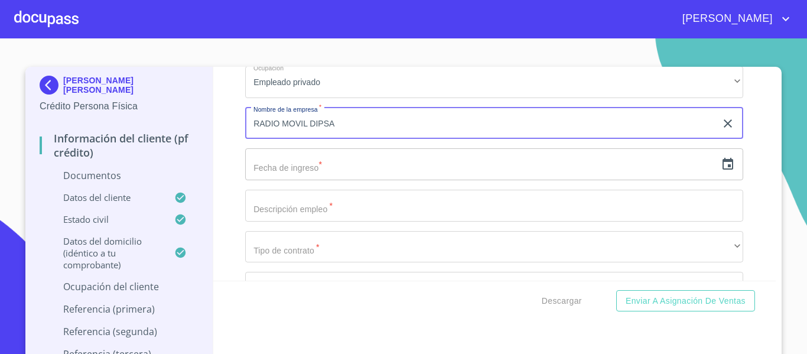
scroll to position [2718, 0]
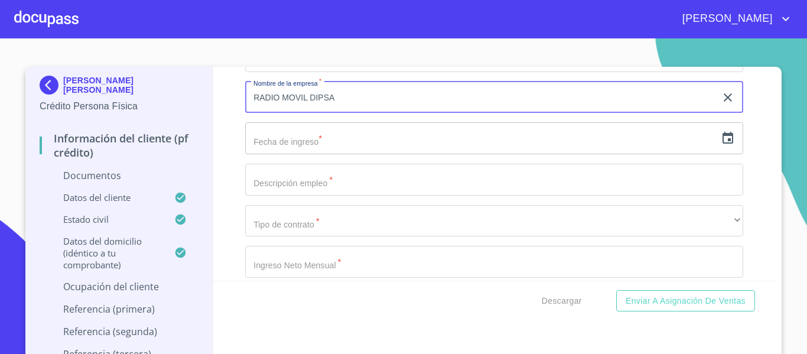
type input "RADIO MOVIL DIPSA"
click at [721, 144] on icon "button" at bounding box center [728, 138] width 14 height 14
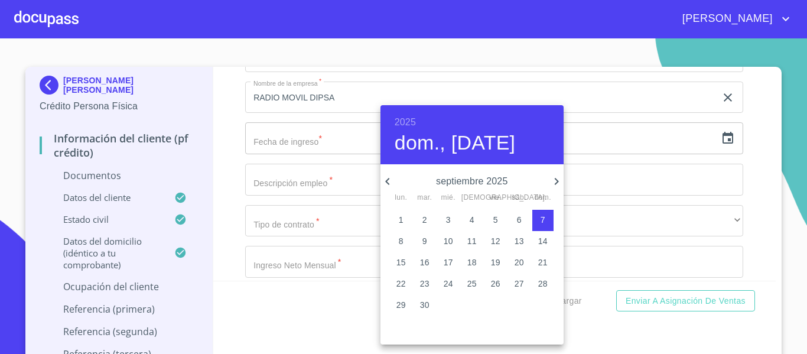
click at [403, 123] on h6 "2025" at bounding box center [405, 122] width 21 height 17
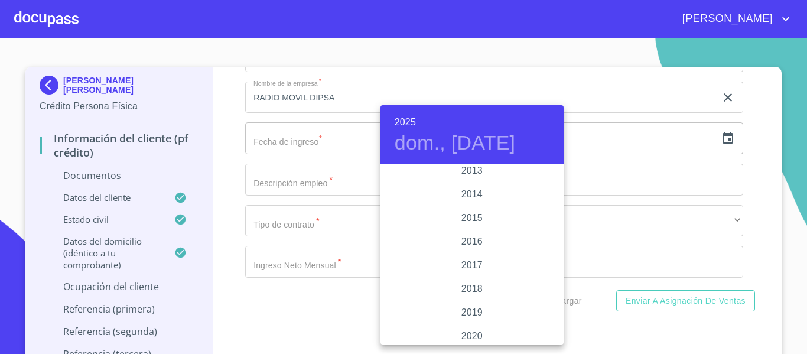
scroll to position [2056, 0]
click at [467, 173] on div "2012" at bounding box center [471, 178] width 183 height 24
type input "7 de sep. de 2012"
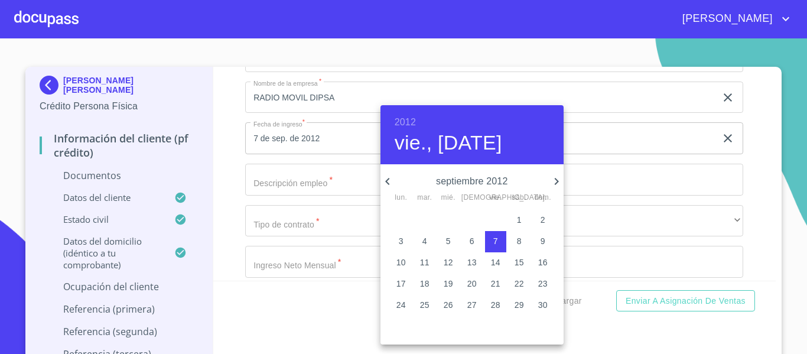
click at [292, 175] on div at bounding box center [403, 177] width 807 height 354
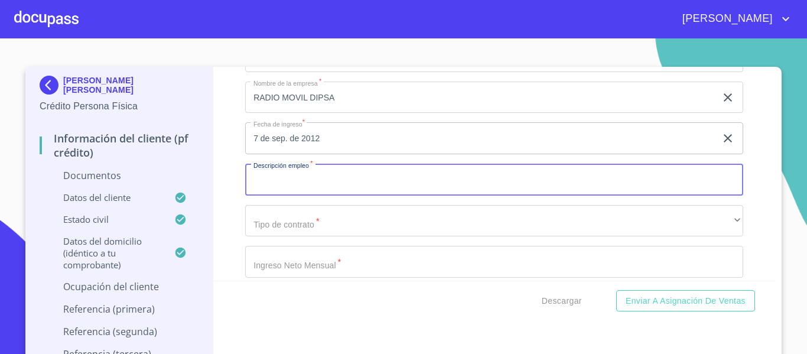
click at [300, 183] on input "Documento de identificación.   *" at bounding box center [494, 180] width 498 height 32
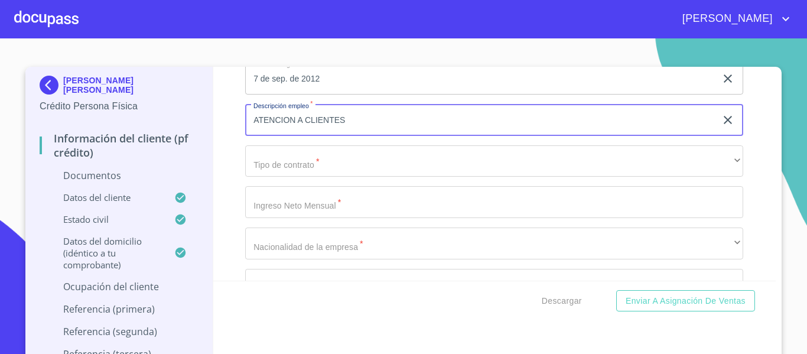
scroll to position [2777, 0]
type input "ATENCION A CLIENTES"
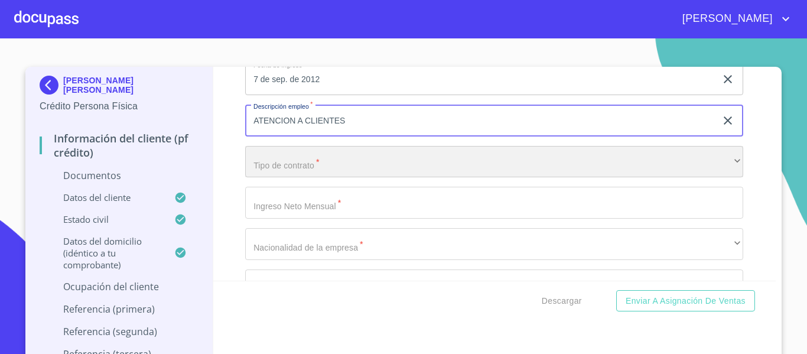
click at [295, 171] on div "​" at bounding box center [494, 162] width 498 height 32
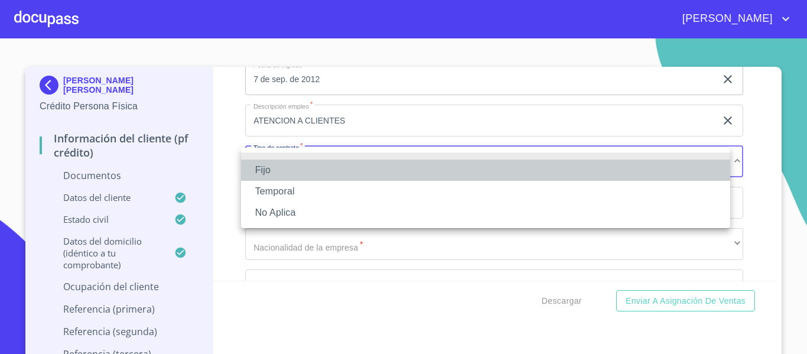
click at [272, 174] on li "Fijo" at bounding box center [485, 170] width 489 height 21
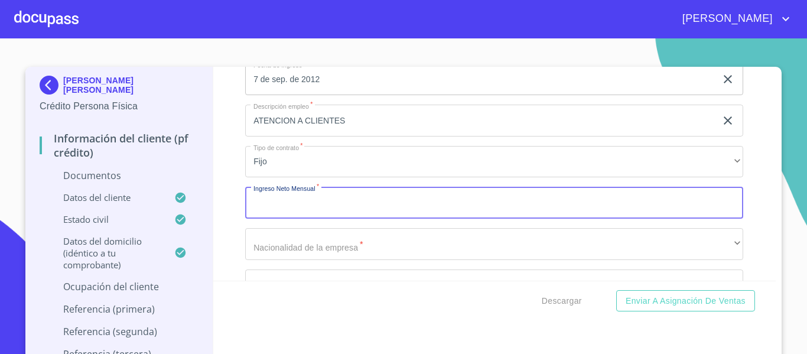
click at [300, 209] on input "Documento de identificación.   *" at bounding box center [494, 203] width 498 height 32
type input "18000"
click at [232, 238] on div "Información del cliente (PF crédito) Documentos Documento de identificación.   …" at bounding box center [494, 174] width 563 height 214
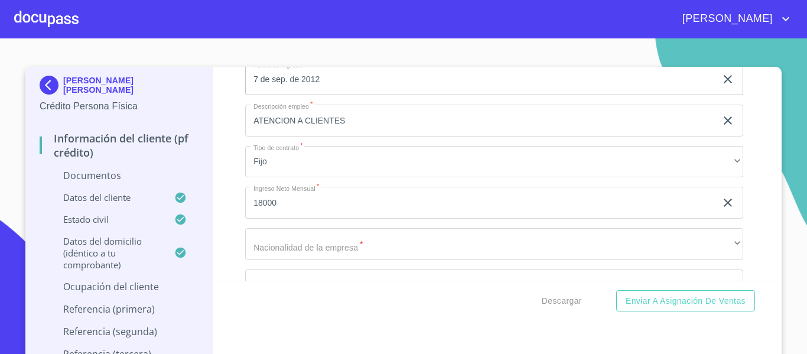
scroll to position [2836, 0]
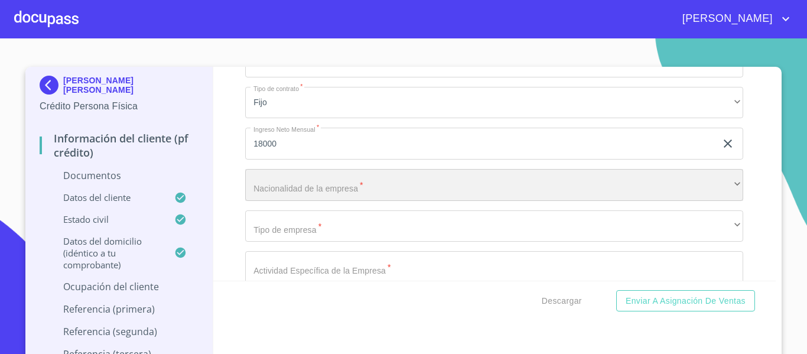
click at [299, 195] on div "​" at bounding box center [494, 185] width 498 height 32
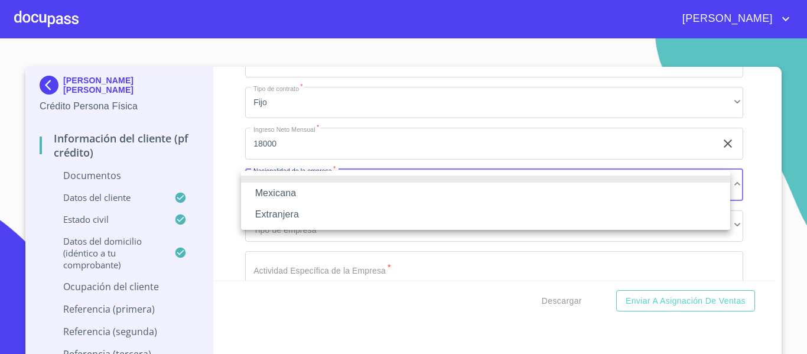
click at [289, 188] on li "Mexicana" at bounding box center [485, 193] width 489 height 21
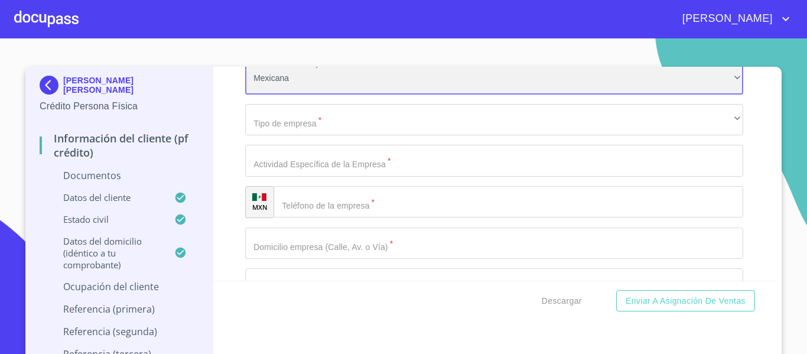
scroll to position [2954, 0]
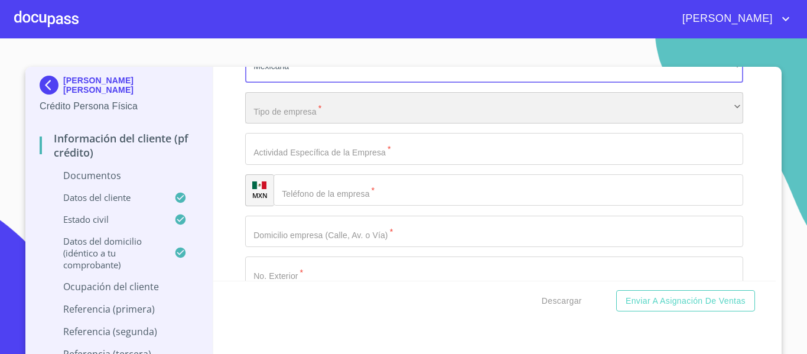
click at [301, 114] on div "​" at bounding box center [494, 108] width 498 height 32
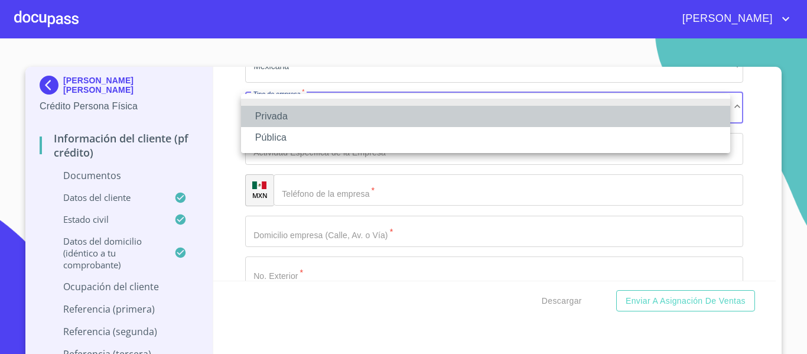
click at [268, 115] on li "Privada" at bounding box center [485, 116] width 489 height 21
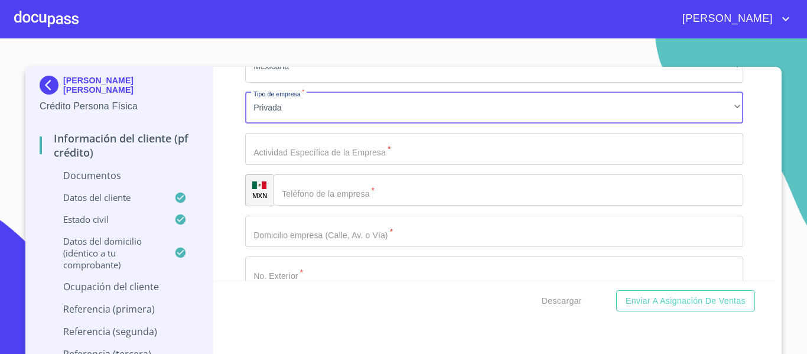
click at [292, 148] on input "Documento de identificación.   *" at bounding box center [494, 149] width 498 height 32
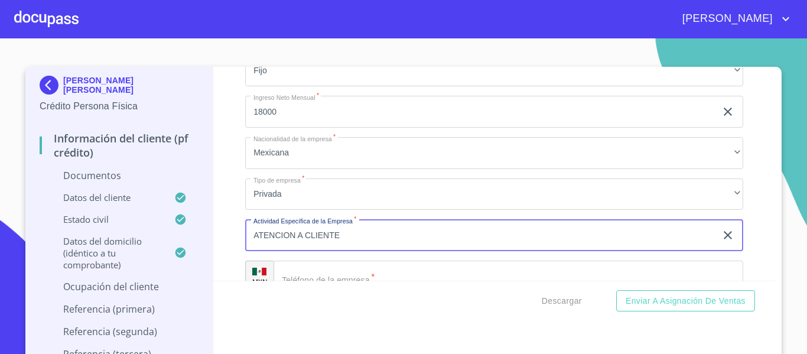
scroll to position [2895, 0]
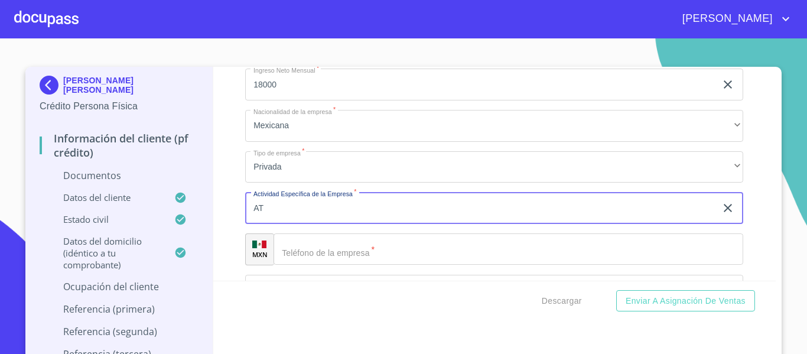
type input "A"
click at [340, 206] on input "VENTA DE TELEFONISA CELULAR" at bounding box center [480, 208] width 471 height 32
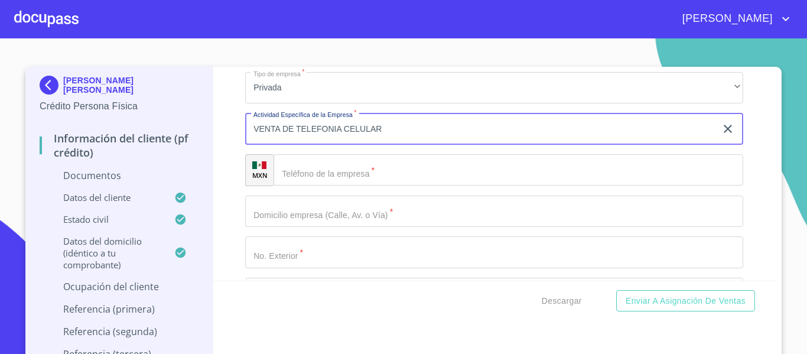
scroll to position [2954, 0]
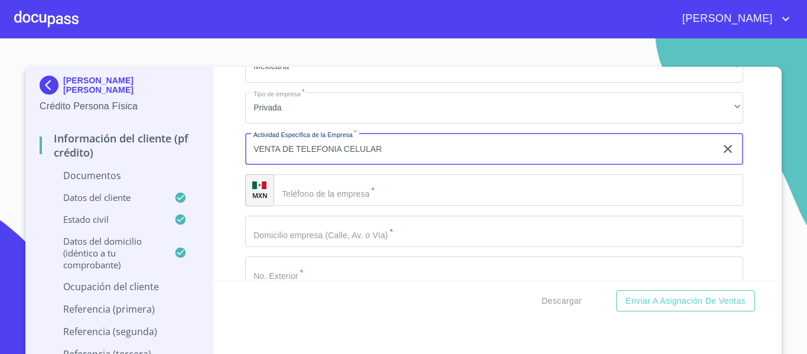
type input "VENTA DE TELEFONIA CELULAR"
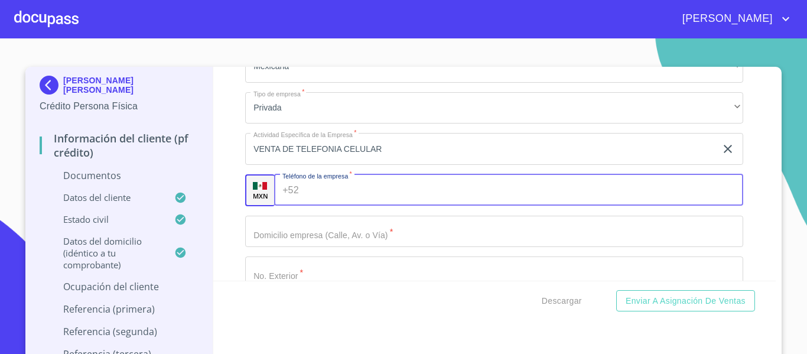
click at [305, 191] on input "Documento de identificación.   *" at bounding box center [524, 190] width 440 height 32
type input "[PHONE_NUMBER]"
click at [219, 213] on div "Información del cliente (PF crédito) Documentos Documento de identificación.   …" at bounding box center [494, 174] width 563 height 214
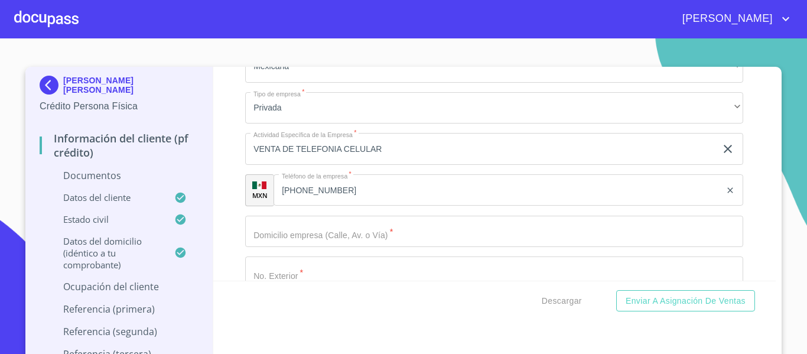
scroll to position [3013, 0]
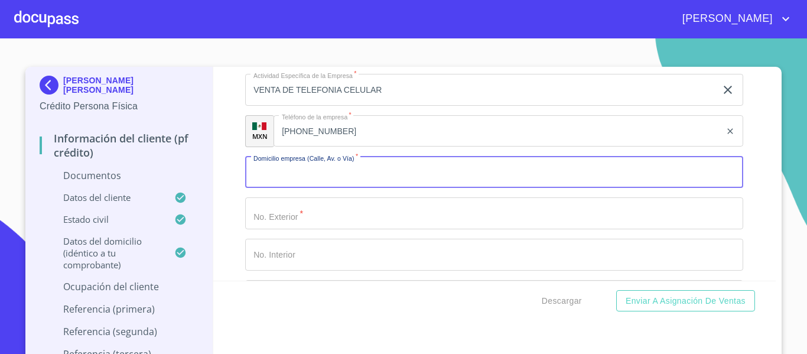
click at [275, 178] on input "Documento de identificación.   *" at bounding box center [494, 173] width 498 height 32
type input "A"
type input "AV TIZOC"
click at [311, 203] on input "Documento de identificación.   *" at bounding box center [494, 213] width 498 height 32
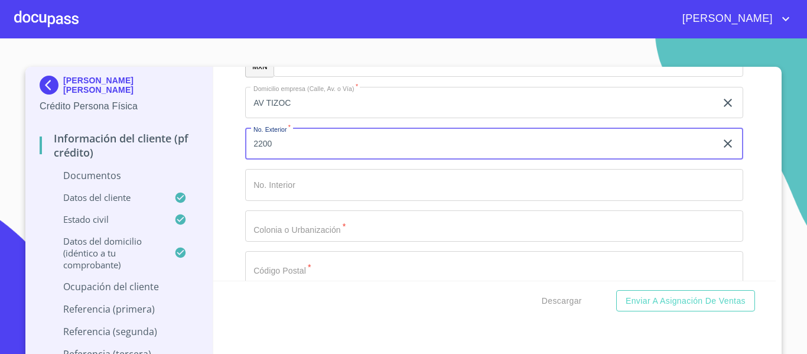
scroll to position [3072, 0]
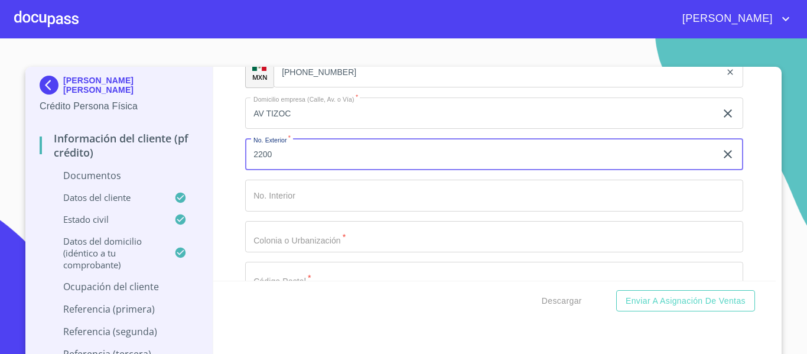
type input "2200"
click at [281, 234] on input "Documento de identificación.   *" at bounding box center [494, 237] width 498 height 32
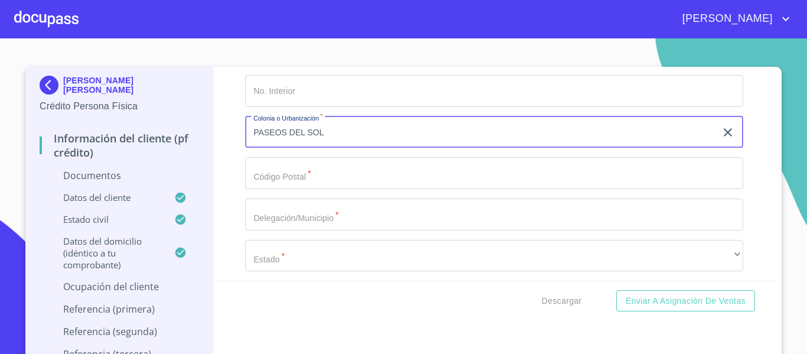
scroll to position [3190, 0]
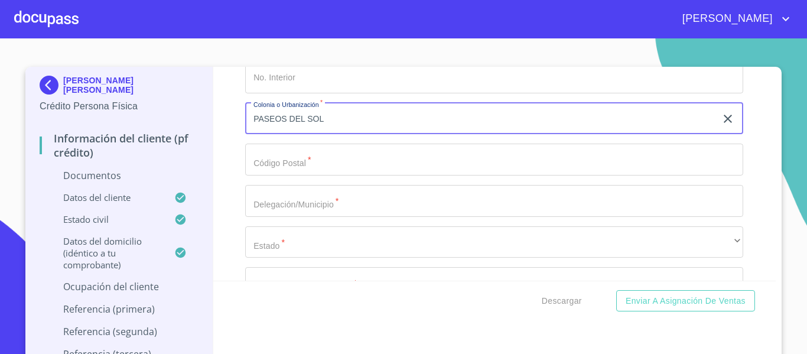
type input "PASEOS DEL SOL"
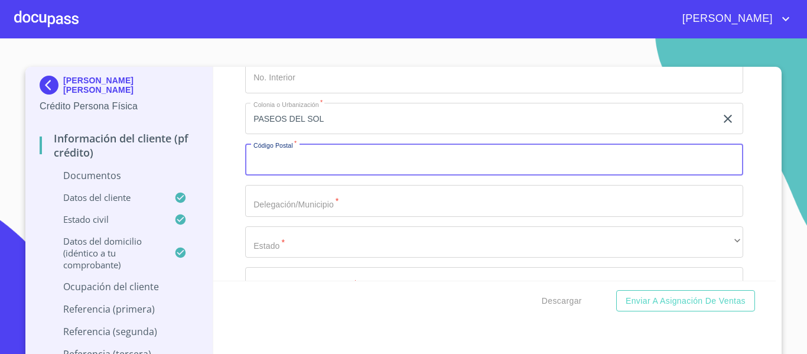
click at [271, 159] on input "Documento de identificación.   *" at bounding box center [494, 160] width 498 height 32
type input "45050"
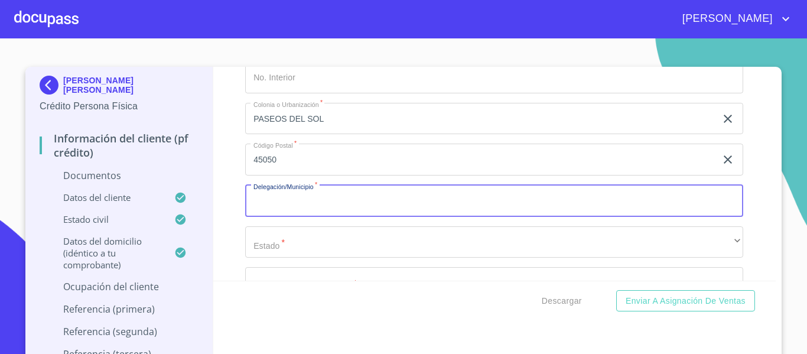
click at [295, 195] on input "Documento de identificación.   *" at bounding box center [494, 201] width 498 height 32
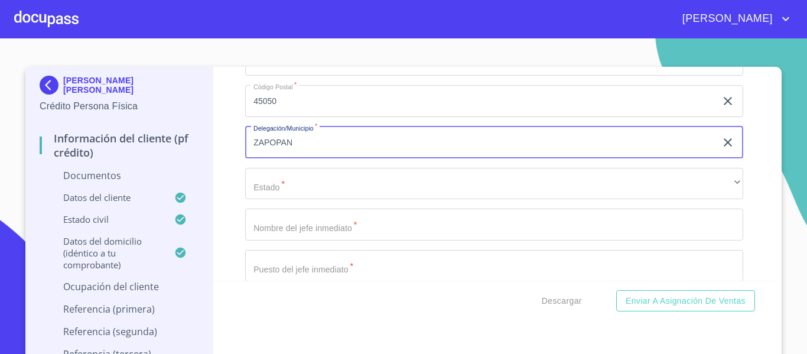
scroll to position [3249, 0]
type input "ZAPOPAN"
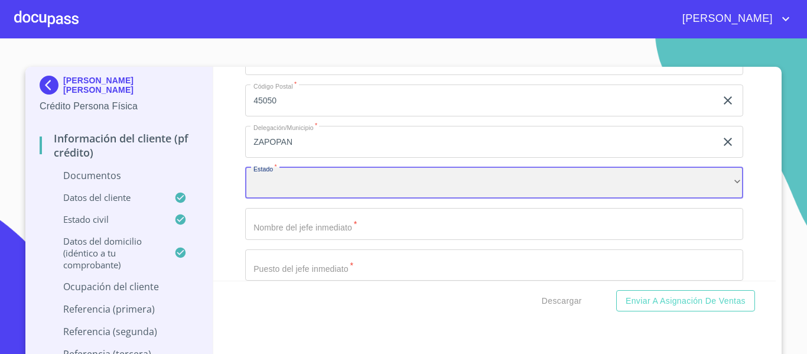
click at [292, 188] on div "​" at bounding box center [494, 183] width 498 height 32
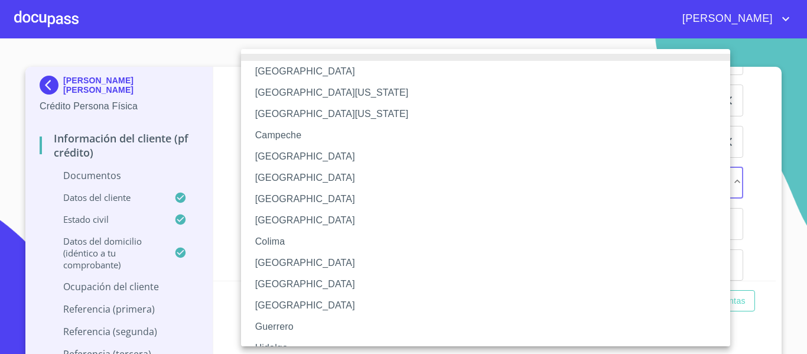
scroll to position [172, 0]
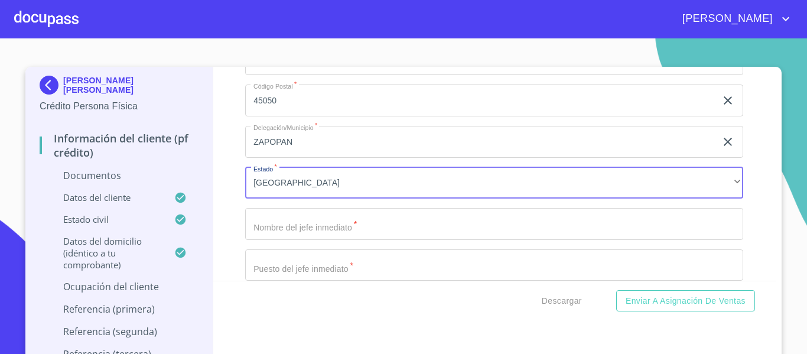
click at [281, 226] on input "Documento de identificación.   *" at bounding box center [494, 224] width 498 height 32
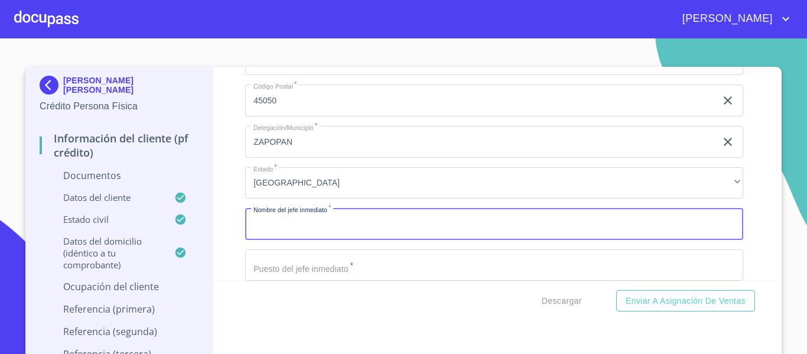
scroll to position [3308, 0]
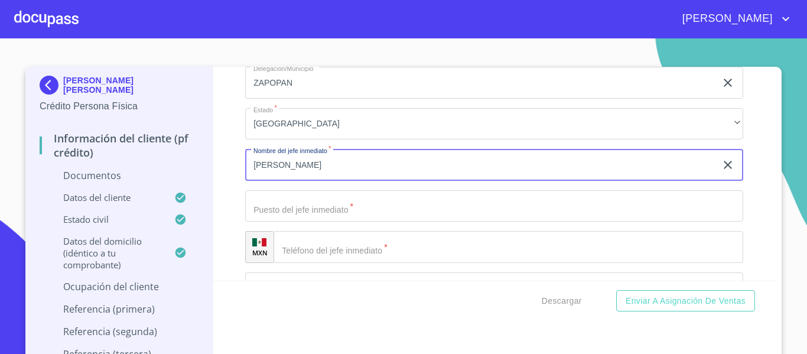
type input "[PERSON_NAME]"
click at [274, 217] on input "Documento de identificación.   *" at bounding box center [494, 206] width 498 height 32
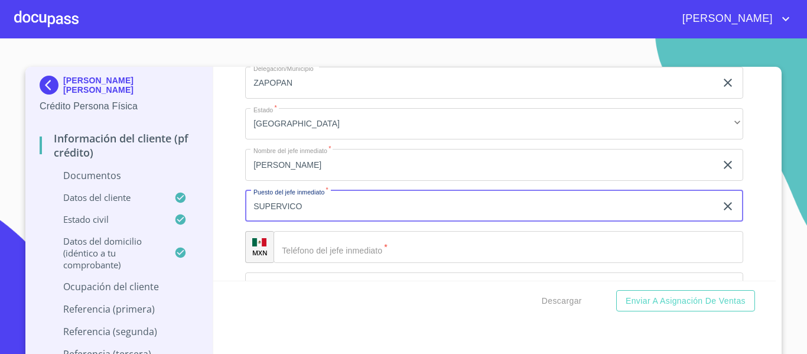
type input "SUPERVICO"
click at [295, 251] on div "​" at bounding box center [509, 247] width 470 height 32
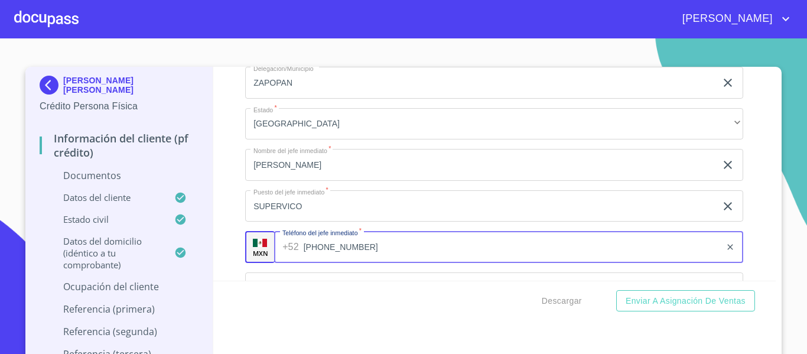
type input "[PHONE_NUMBER]"
click at [301, 210] on input "SUPERVICO" at bounding box center [480, 206] width 471 height 32
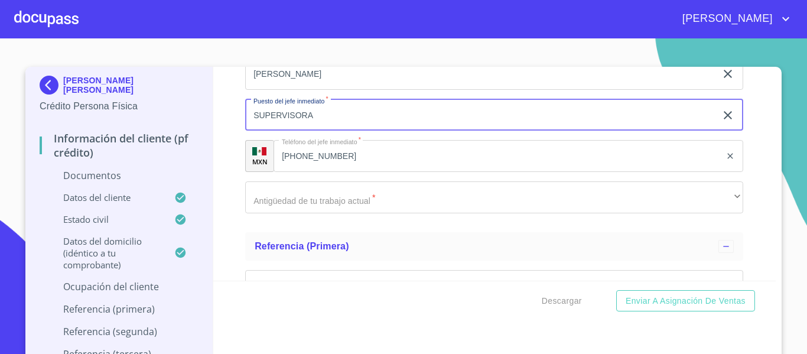
scroll to position [3426, 0]
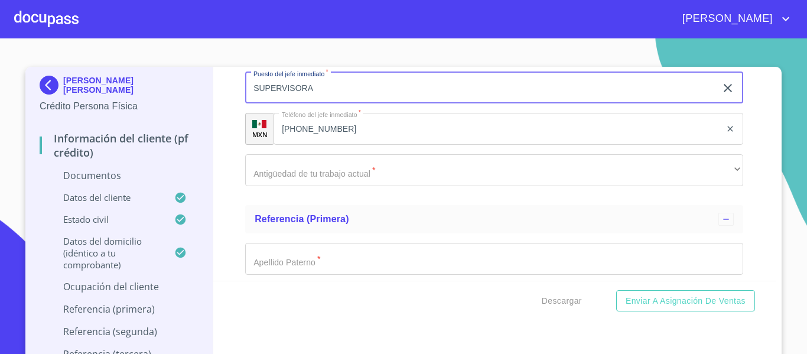
type input "SUPERVISORA"
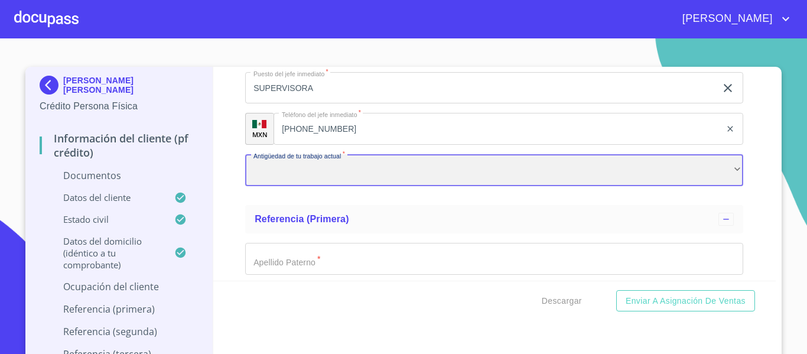
click at [286, 180] on div "​" at bounding box center [494, 170] width 498 height 32
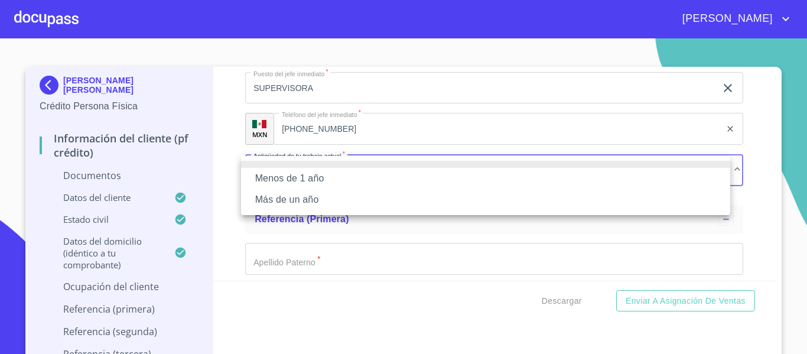
click at [287, 194] on li "Más de un año" at bounding box center [485, 199] width 489 height 21
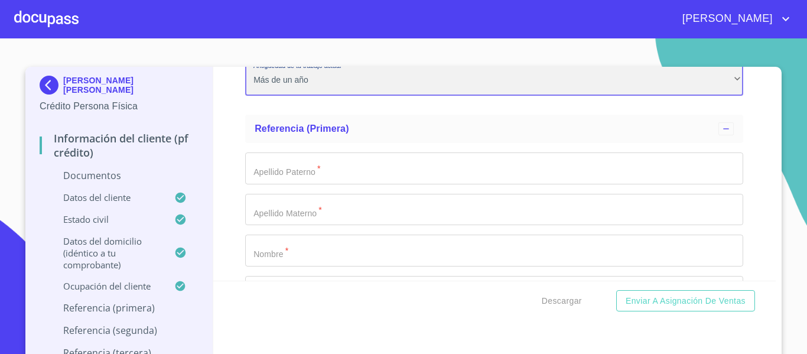
scroll to position [3545, 0]
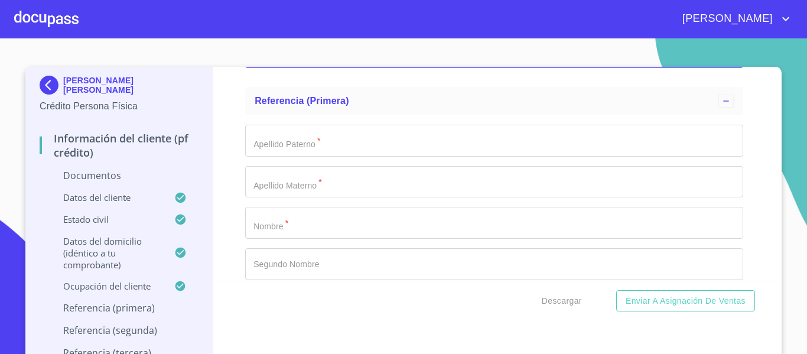
click at [375, 131] on input "Documento de identificación.   *" at bounding box center [494, 141] width 498 height 32
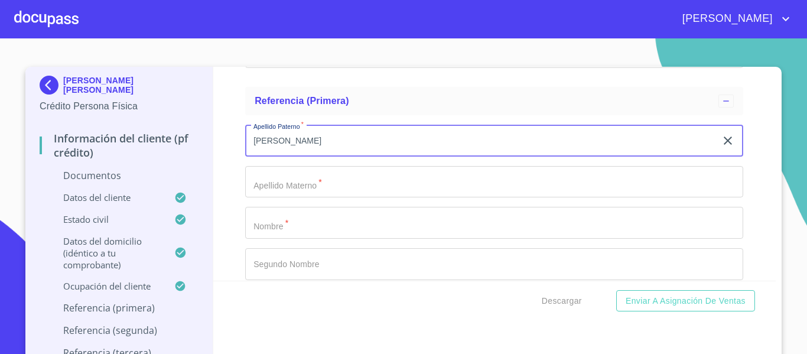
type input "[PERSON_NAME]"
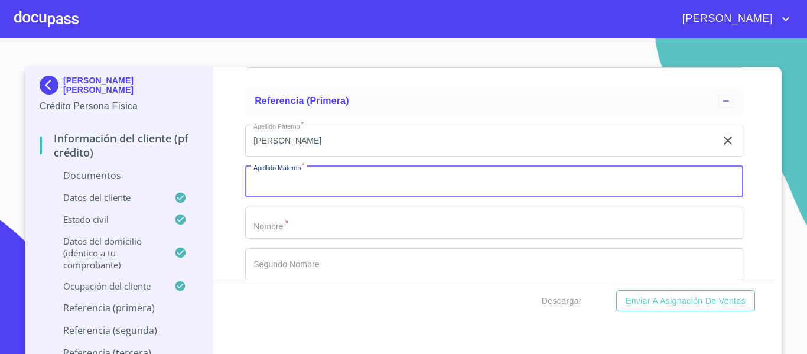
click at [304, 170] on input "Documento de identificación.   *" at bounding box center [494, 182] width 498 height 32
type input "NUÑEZ"
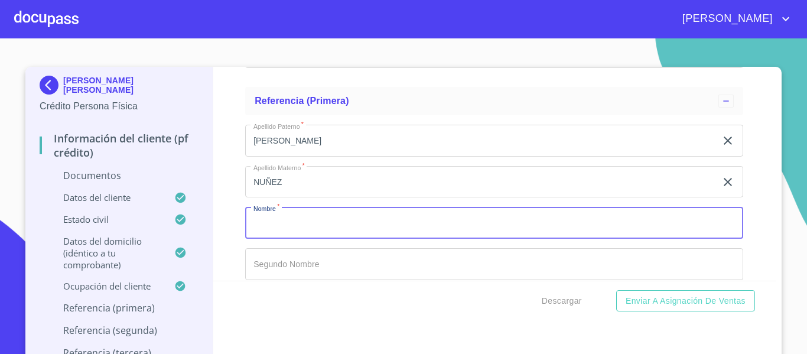
click at [284, 227] on input "Documento de identificación.   *" at bounding box center [494, 223] width 498 height 32
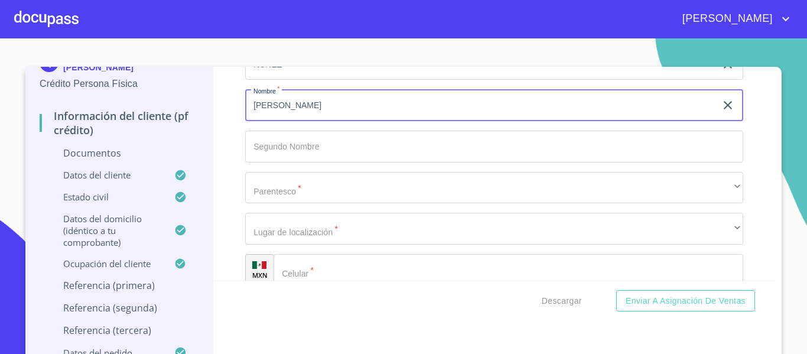
scroll to position [3663, 0]
type input "[PERSON_NAME]"
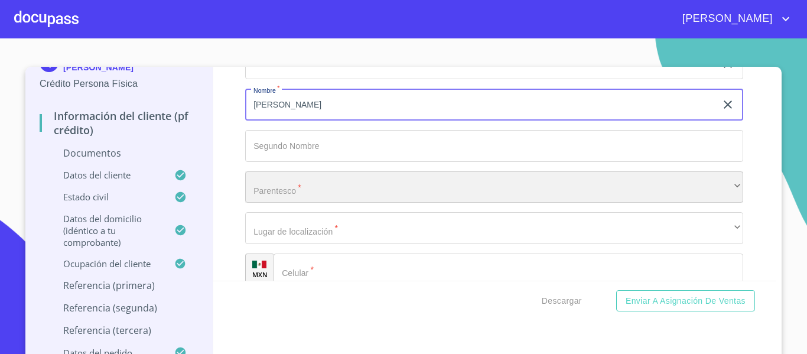
click at [294, 191] on div "​" at bounding box center [494, 187] width 498 height 32
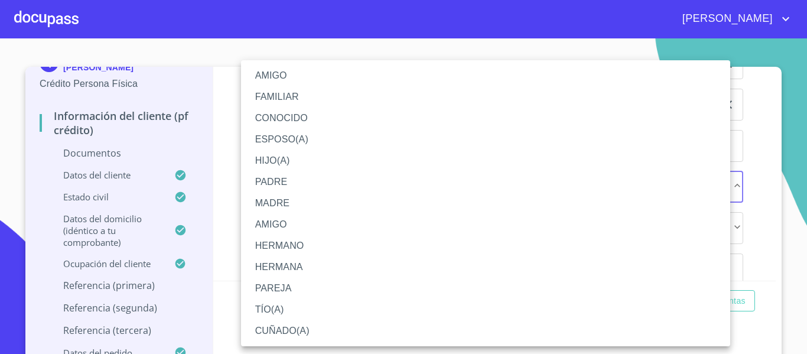
click at [278, 79] on li "AMIGO" at bounding box center [485, 75] width 489 height 21
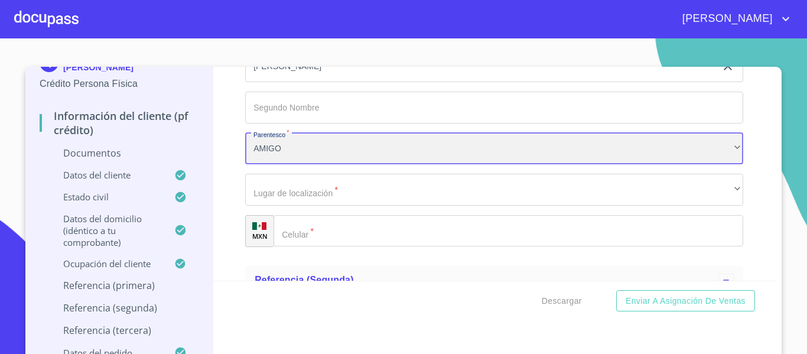
scroll to position [3722, 0]
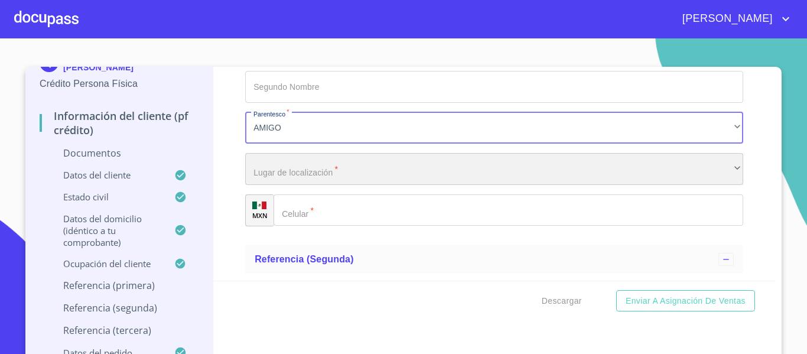
click at [304, 174] on div "​" at bounding box center [494, 169] width 498 height 32
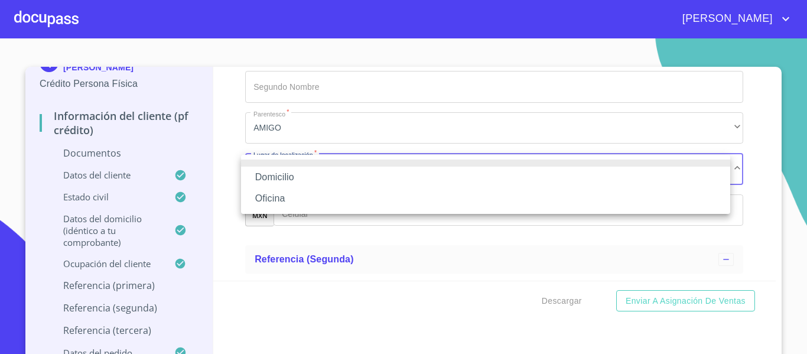
click at [296, 175] on li "Domicilio" at bounding box center [485, 177] width 489 height 21
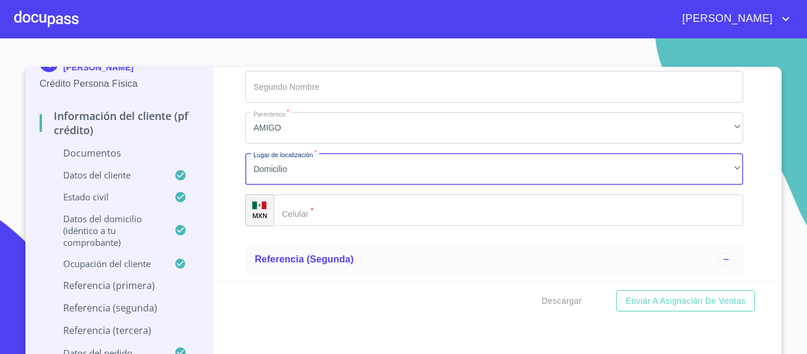
click at [310, 208] on input "Documento de identificación.   *" at bounding box center [509, 210] width 470 height 32
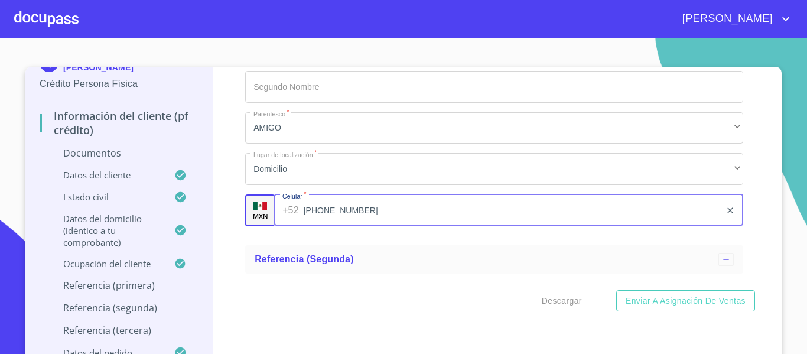
type input "[PHONE_NUMBER]"
click at [233, 239] on div "Información del cliente (PF crédito) Documentos Documento de identificación.   …" at bounding box center [494, 174] width 563 height 214
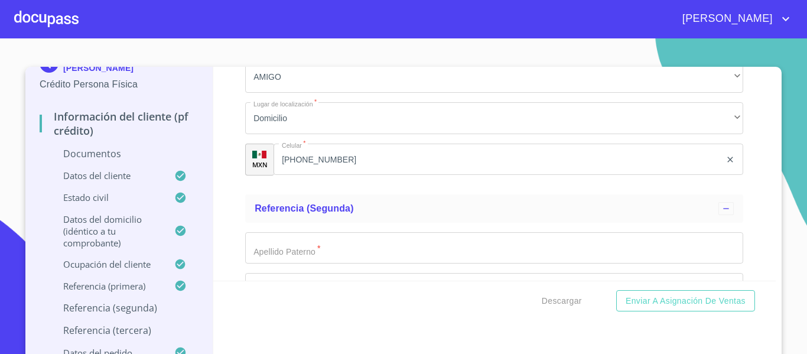
scroll to position [3840, 0]
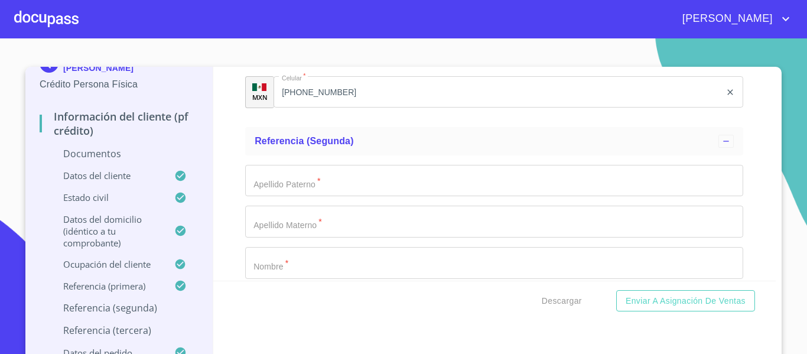
click at [261, 181] on input "Documento de identificación.   *" at bounding box center [494, 181] width 498 height 32
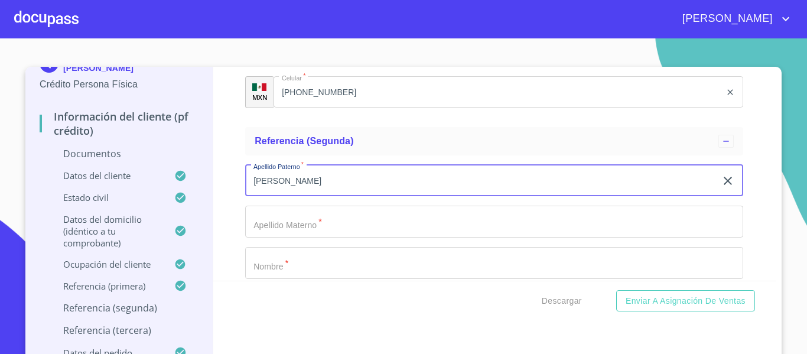
type input "[PERSON_NAME]"
click at [288, 221] on input "Documento de identificación.   *" at bounding box center [494, 222] width 498 height 32
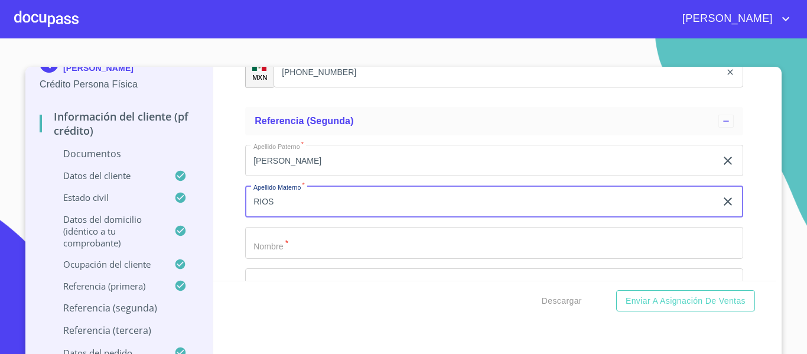
scroll to position [3899, 0]
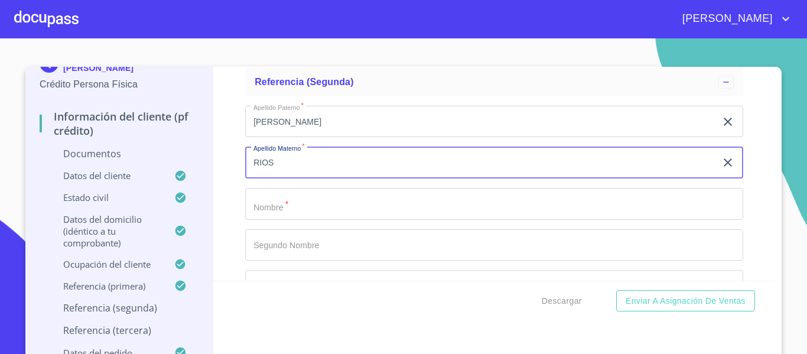
type input "RIOS"
click at [287, 216] on input "Documento de identificación.   *" at bounding box center [494, 204] width 498 height 32
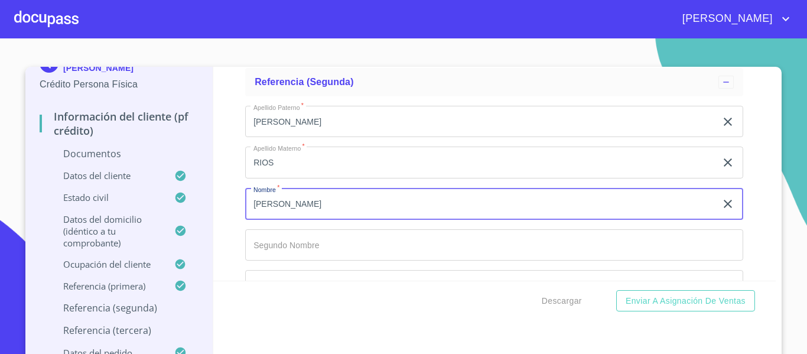
scroll to position [3958, 0]
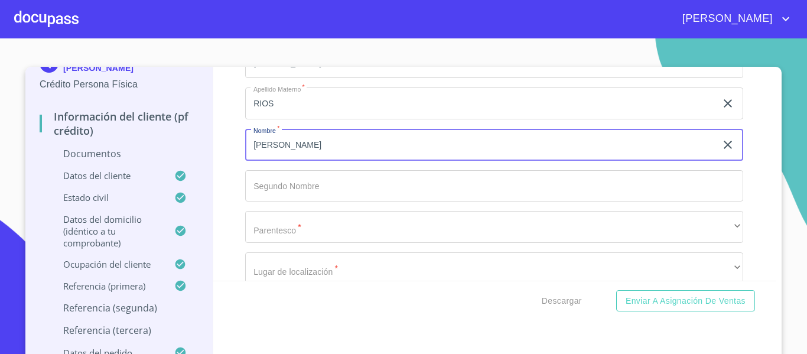
type input "[PERSON_NAME]"
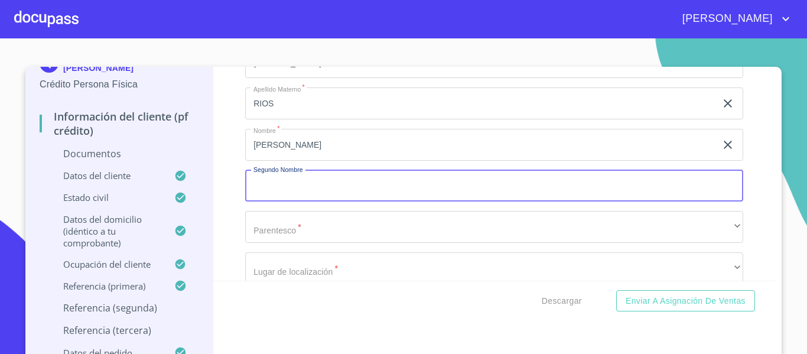
click at [288, 174] on input "Documento de identificación.   *" at bounding box center [494, 186] width 498 height 32
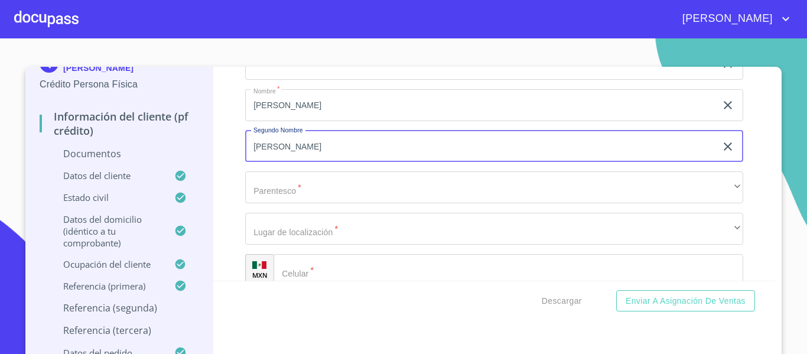
scroll to position [4017, 0]
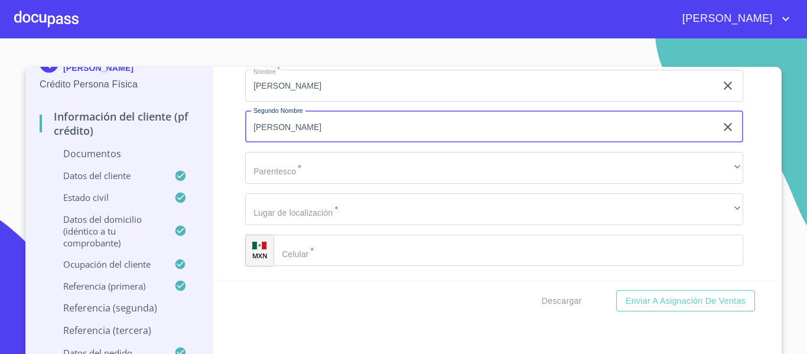
type input "[PERSON_NAME]"
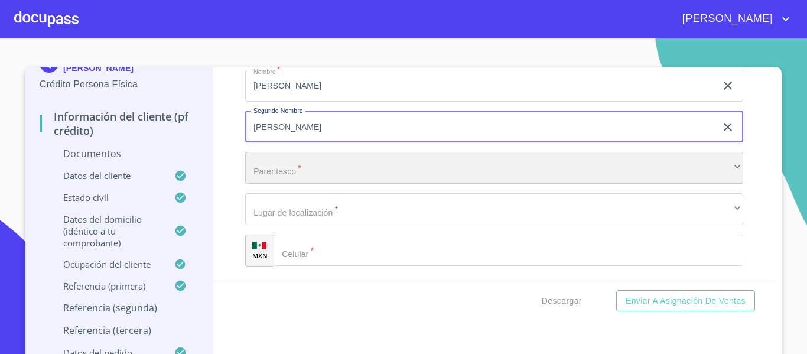
click at [288, 174] on div "​" at bounding box center [494, 168] width 498 height 32
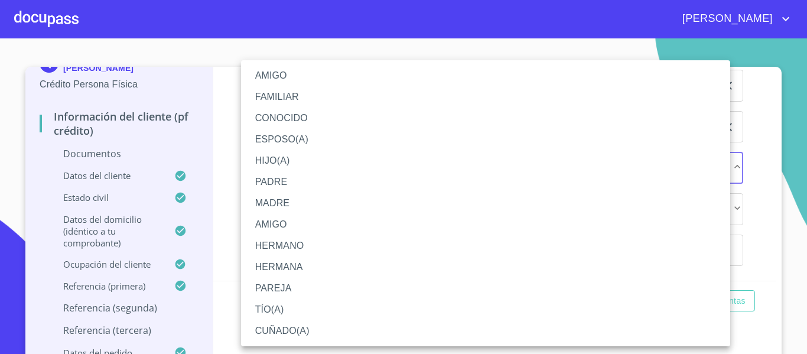
click at [271, 68] on li "AMIGO" at bounding box center [485, 75] width 489 height 21
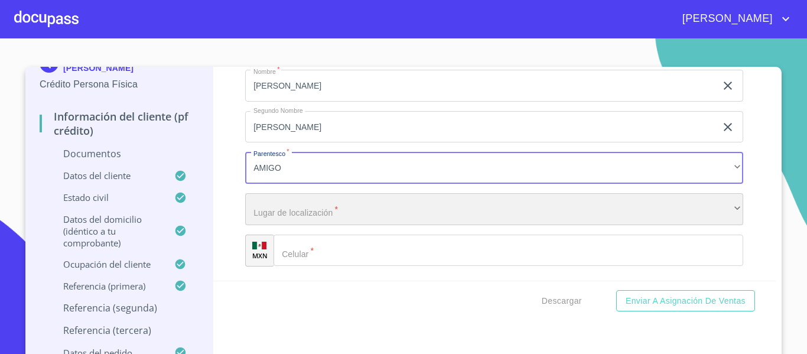
click at [269, 211] on div "​" at bounding box center [494, 209] width 498 height 32
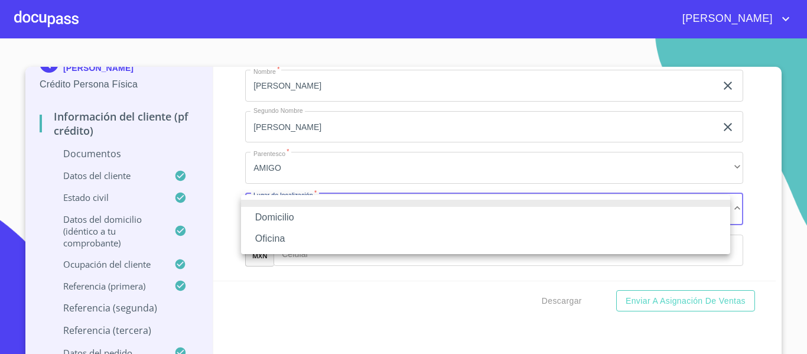
click at [269, 211] on li "Domicilio" at bounding box center [485, 217] width 489 height 21
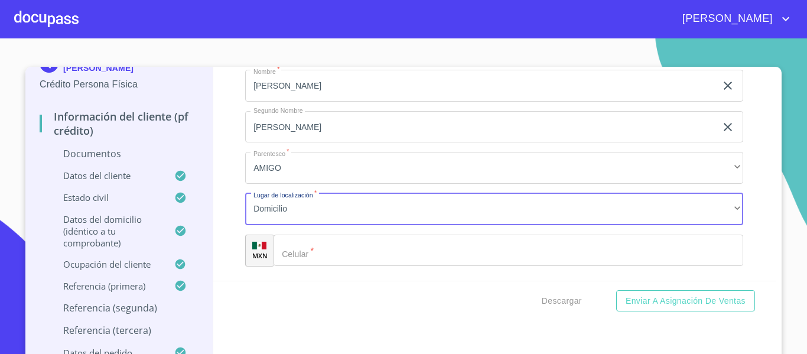
click at [285, 245] on div "​" at bounding box center [509, 251] width 470 height 32
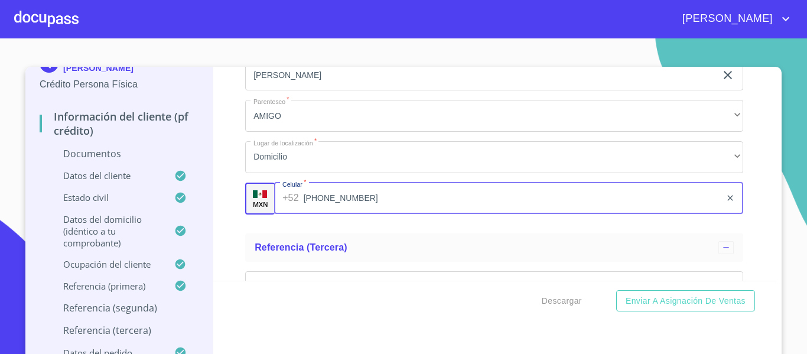
scroll to position [4135, 0]
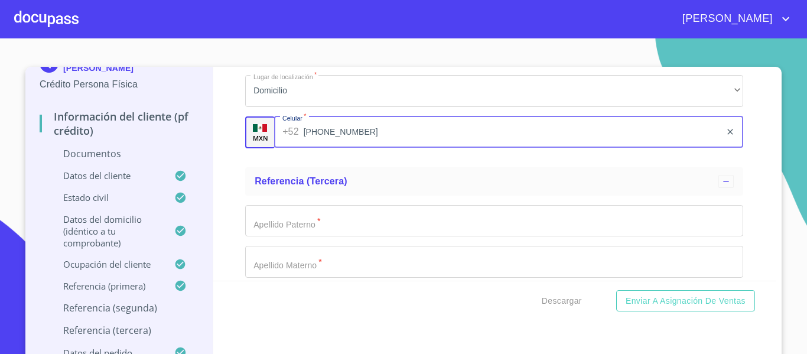
type input "[PHONE_NUMBER]"
click at [224, 221] on div "Información del cliente (PF crédito) Documentos Documento de identificación.   …" at bounding box center [494, 174] width 563 height 214
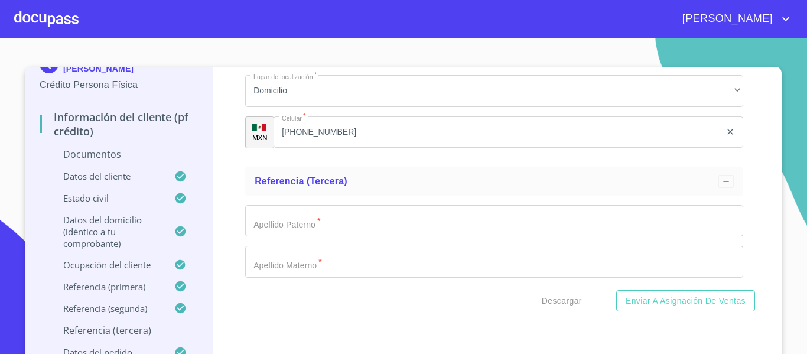
scroll to position [21, 0]
click at [245, 220] on input "Documento de identificación.   *" at bounding box center [494, 221] width 498 height 32
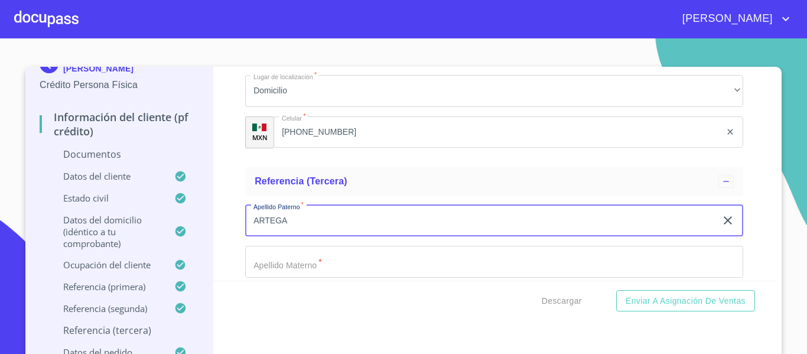
type input "ARTEGA"
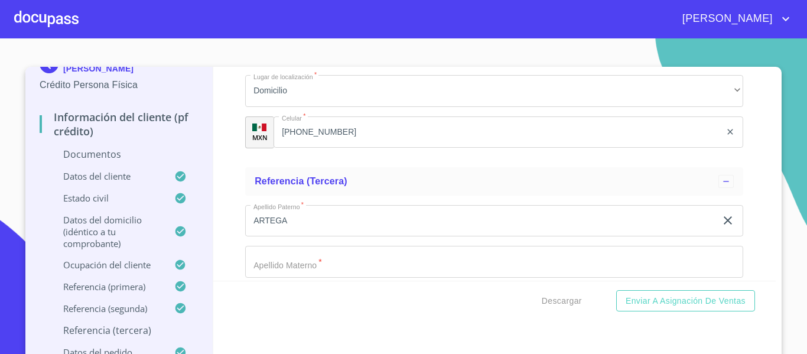
click at [268, 278] on div "Apellido [PERSON_NAME]   * ARTEGA ​ Apellido Materno   * ​ Nombre   * ​ Segundo…" at bounding box center [494, 345] width 498 height 298
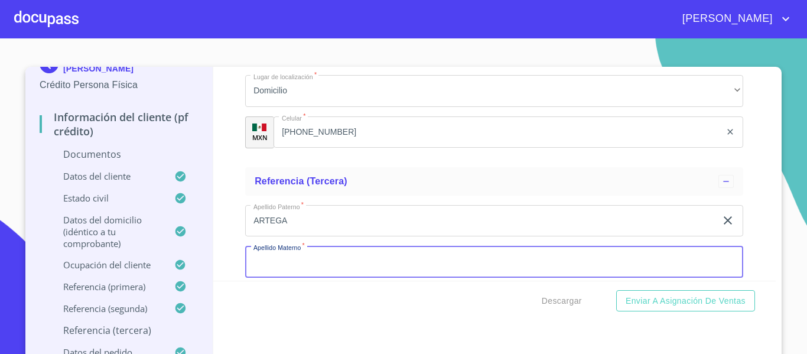
click at [268, 268] on input "Documento de identificación.   *" at bounding box center [494, 262] width 498 height 32
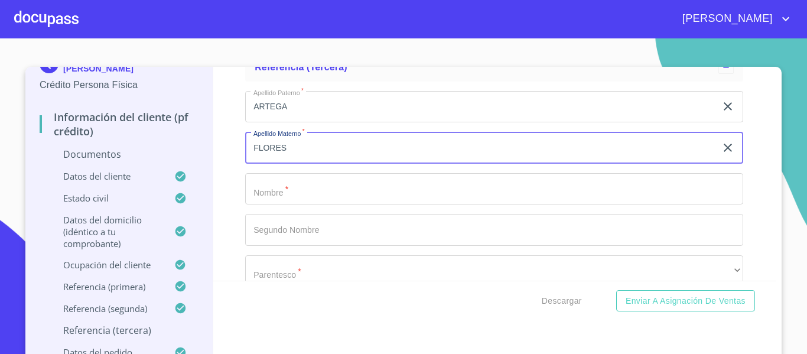
scroll to position [4254, 0]
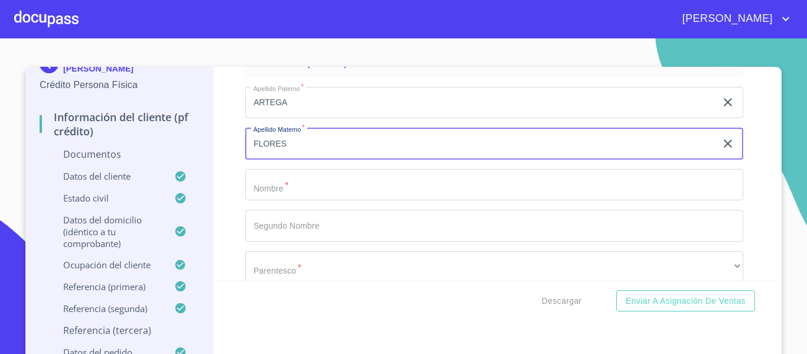
type input "FLORES"
click at [268, 190] on input "Documento de identificación.   *" at bounding box center [494, 185] width 498 height 32
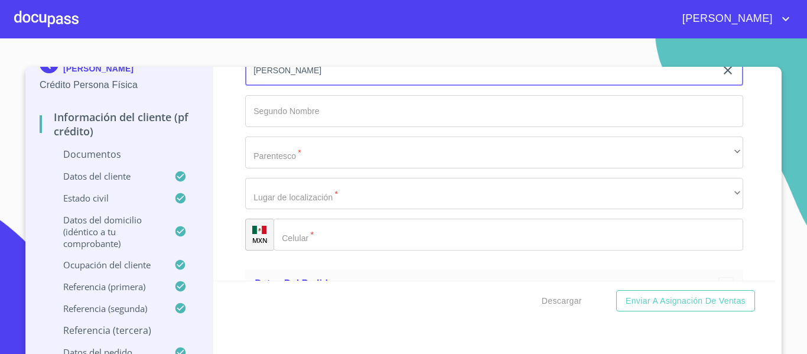
scroll to position [4372, 0]
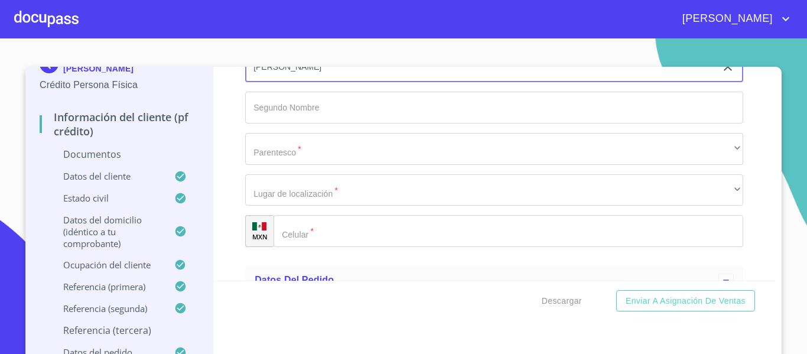
type input "[PERSON_NAME]"
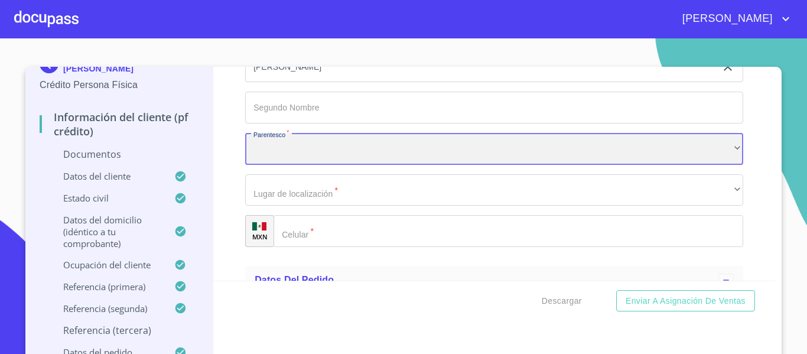
click at [266, 157] on div "​" at bounding box center [494, 149] width 498 height 32
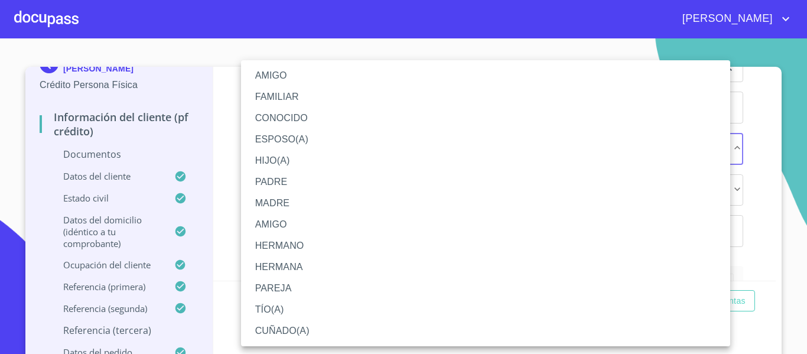
click at [266, 74] on li "AMIGO" at bounding box center [485, 75] width 489 height 21
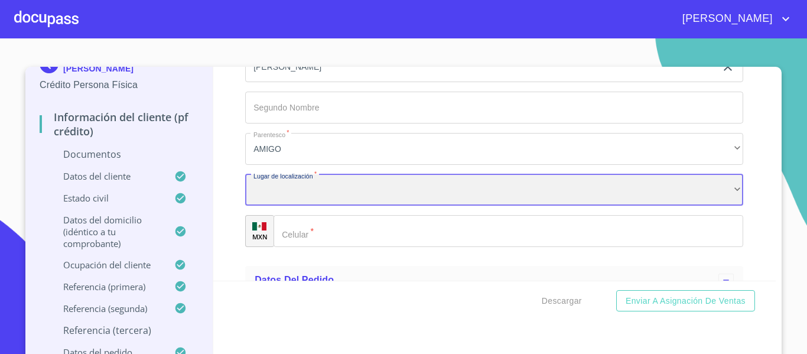
click at [262, 186] on div "​" at bounding box center [494, 190] width 498 height 32
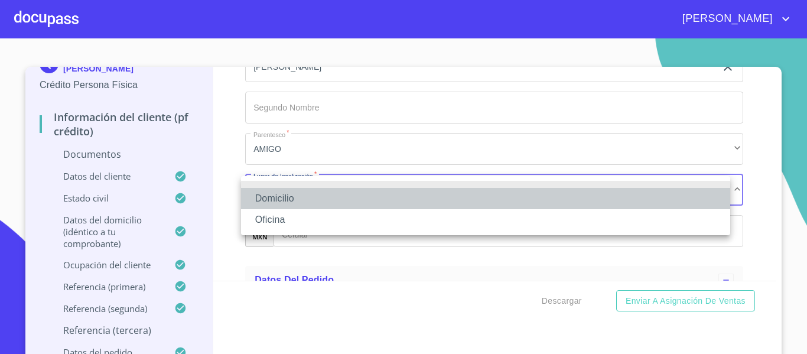
click at [265, 196] on li "Domicilio" at bounding box center [485, 198] width 489 height 21
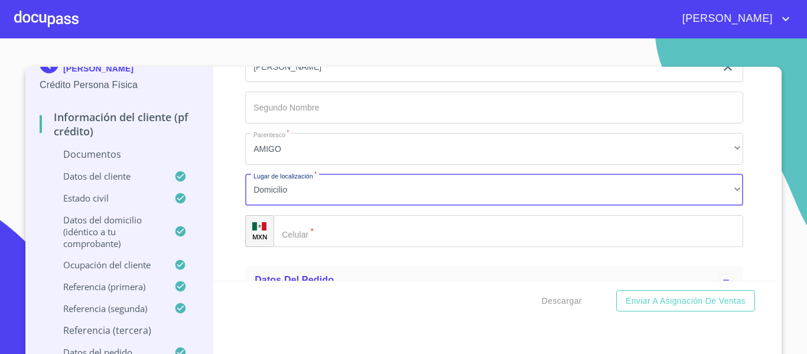
click at [289, 223] on div "​" at bounding box center [509, 231] width 470 height 32
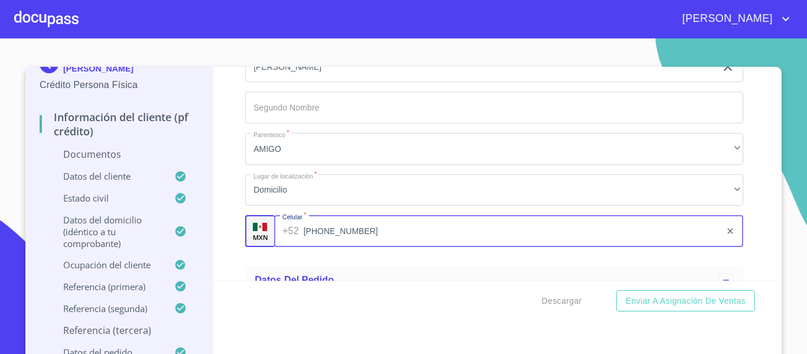
type input "[PHONE_NUMBER]"
click at [229, 249] on div "Información del cliente (PF crédito) Documentos Documento de identificación.   …" at bounding box center [494, 174] width 563 height 214
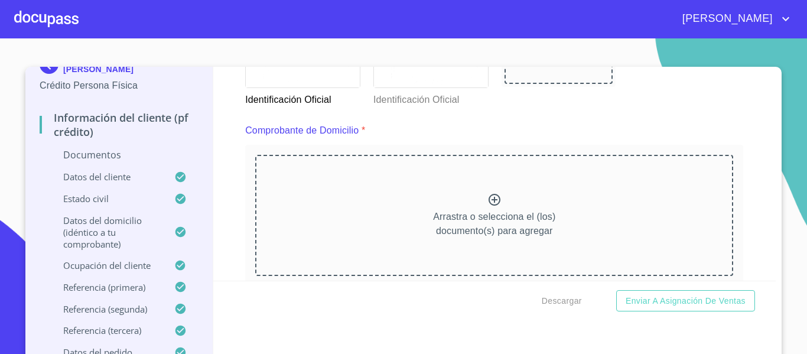
scroll to position [591, 0]
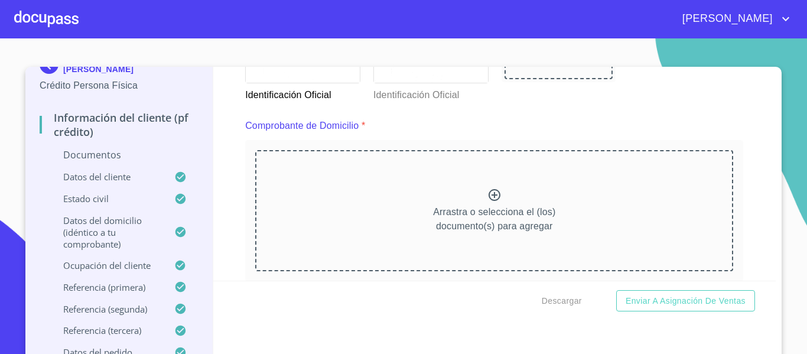
click at [224, 206] on div "Información del cliente (PF crédito) Documentos Documento de identificación.   …" at bounding box center [494, 174] width 563 height 214
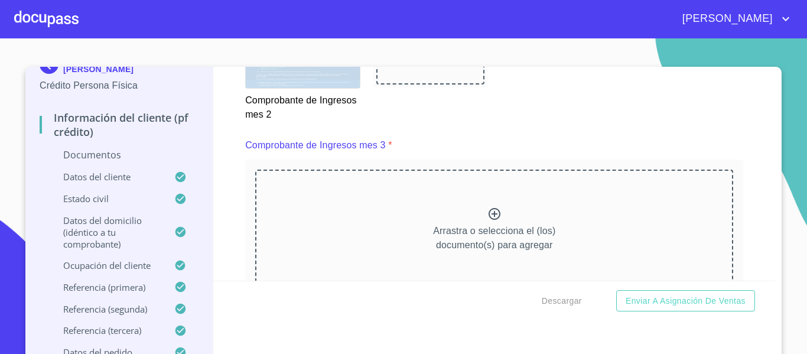
scroll to position [2127, 0]
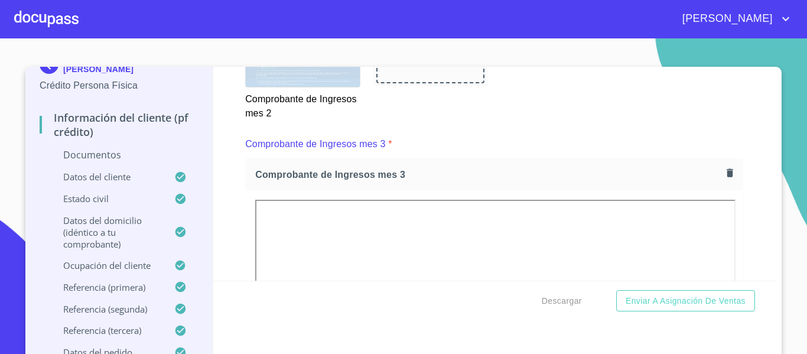
click at [227, 161] on div "Información del cliente (PF crédito) Documentos Documento de identificación.   …" at bounding box center [494, 174] width 563 height 214
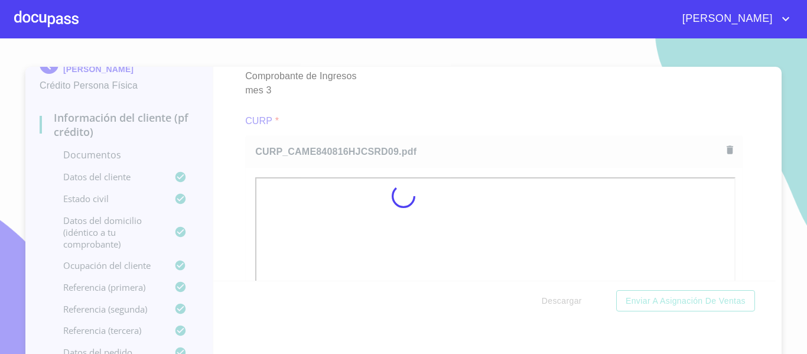
scroll to position [19, 0]
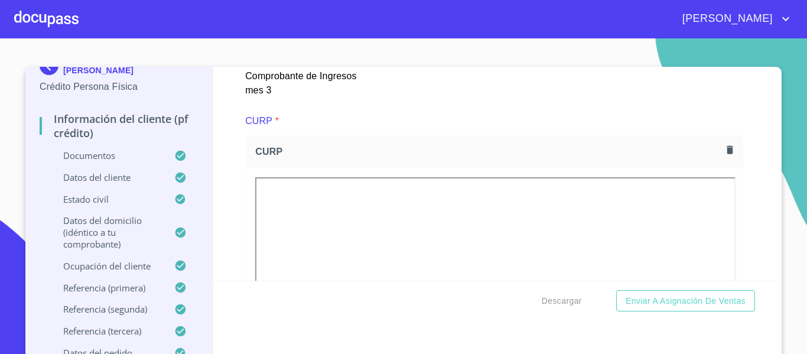
click at [227, 187] on div "Información del cliente (PF crédito) Documentos Documento de identificación.   …" at bounding box center [494, 174] width 563 height 214
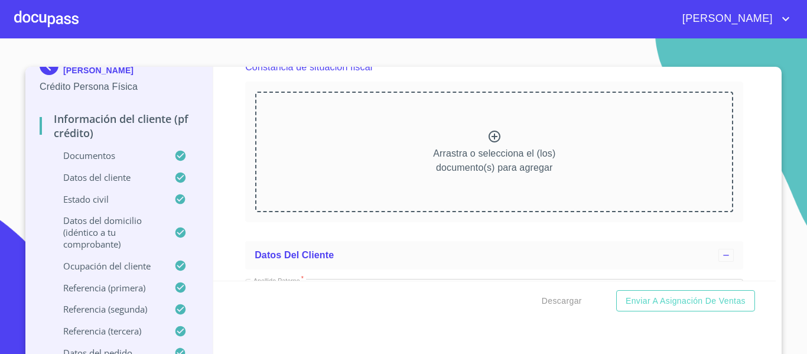
scroll to position [3190, 0]
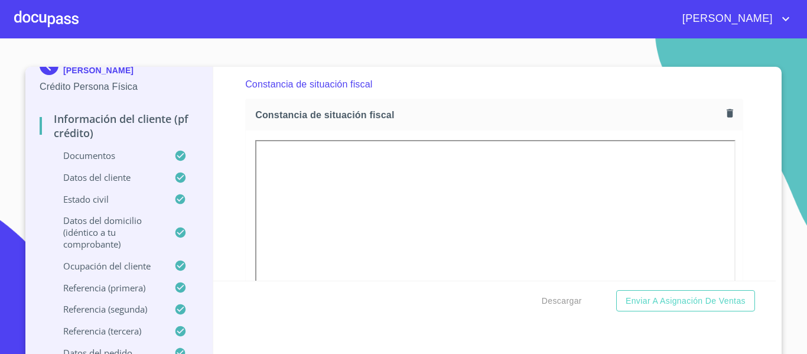
click at [224, 175] on div "Información del cliente (PF crédito) Documentos Documento de identificación.   …" at bounding box center [494, 174] width 563 height 214
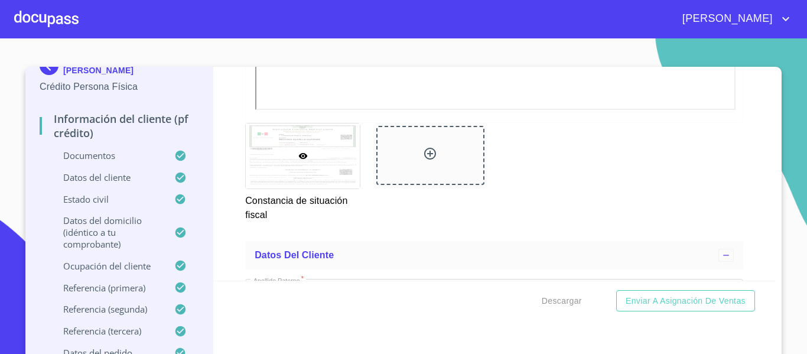
scroll to position [3545, 0]
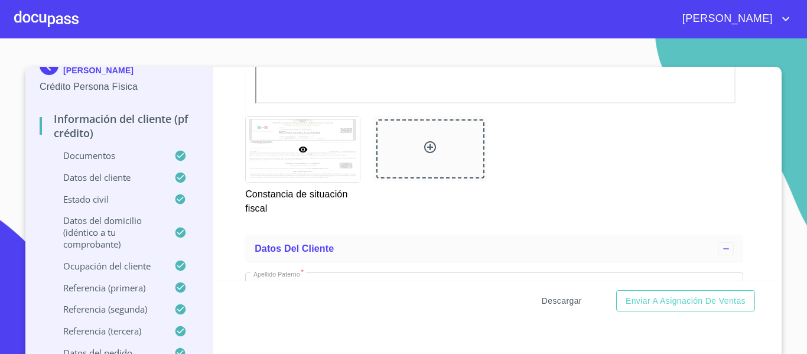
click at [549, 300] on span "Descargar" at bounding box center [562, 301] width 40 height 15
